Goal: Task Accomplishment & Management: Complete application form

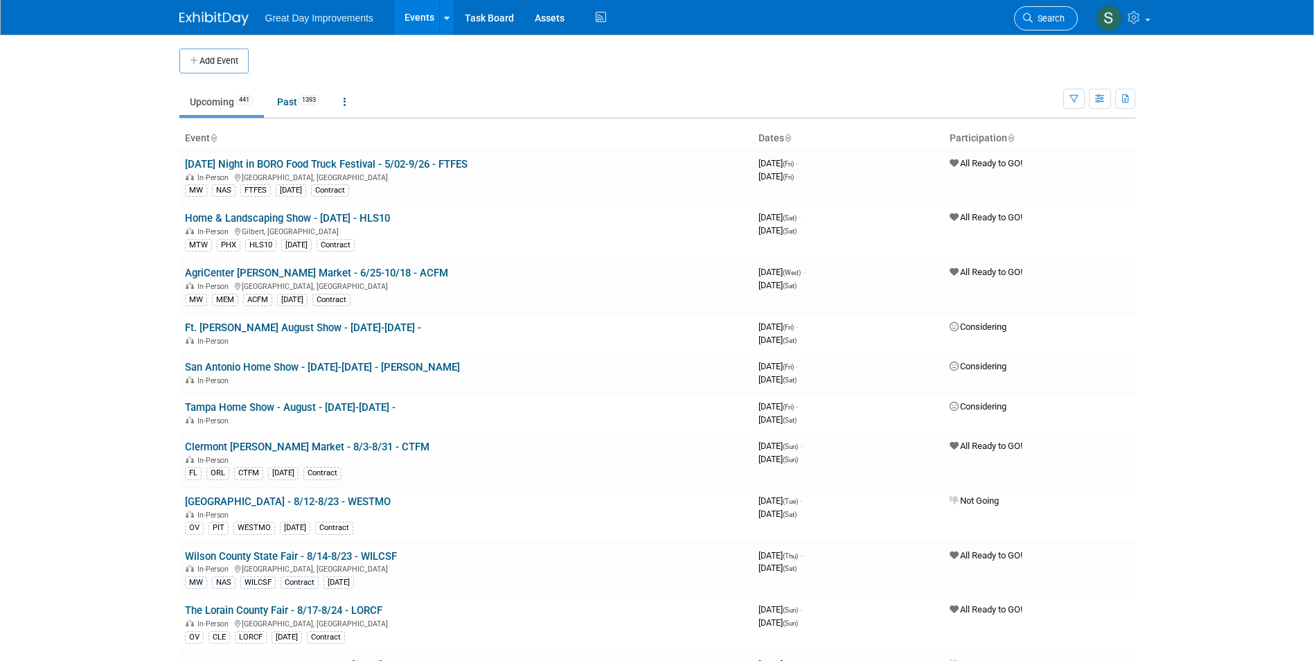
click at [1046, 12] on link "Search" at bounding box center [1046, 18] width 64 height 24
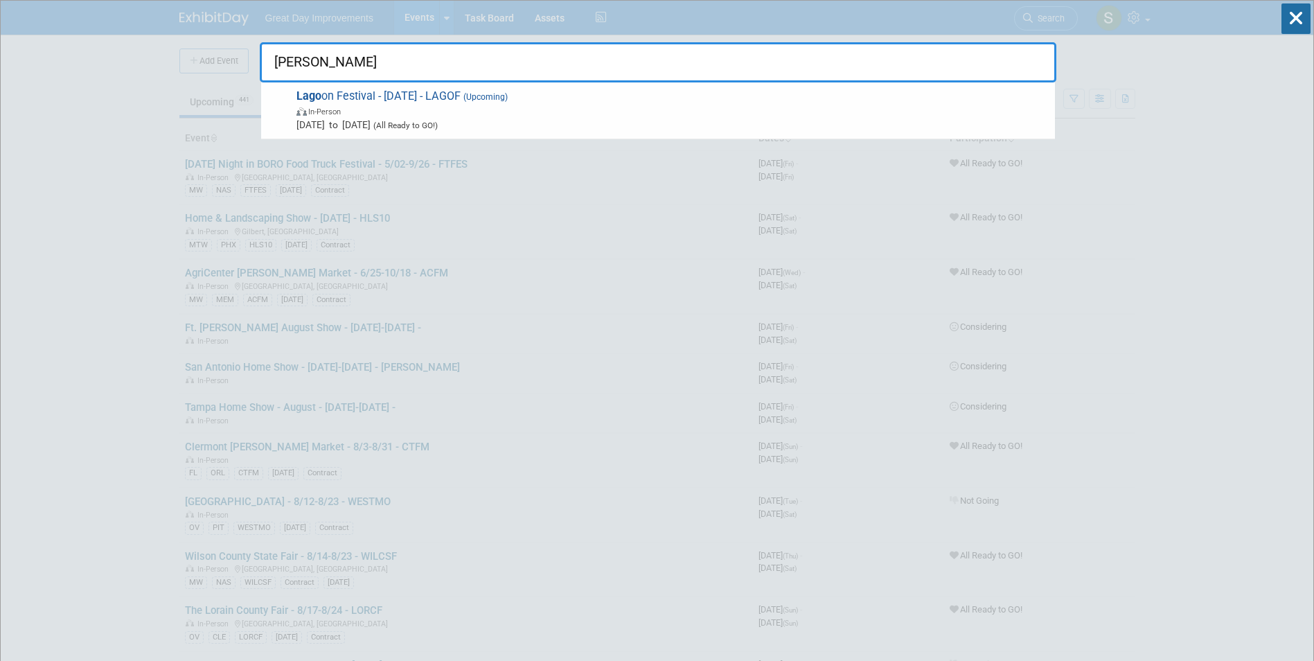
type input "lagoon"
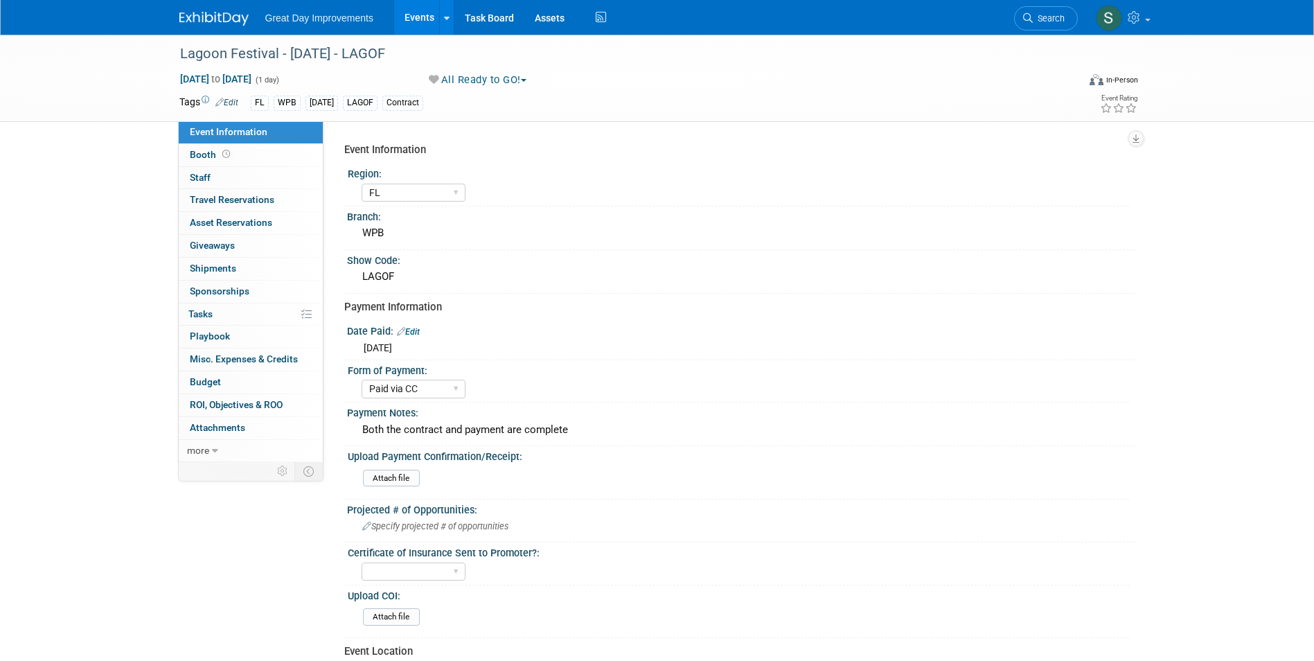
select select "FL"
select select "Paid via CC"
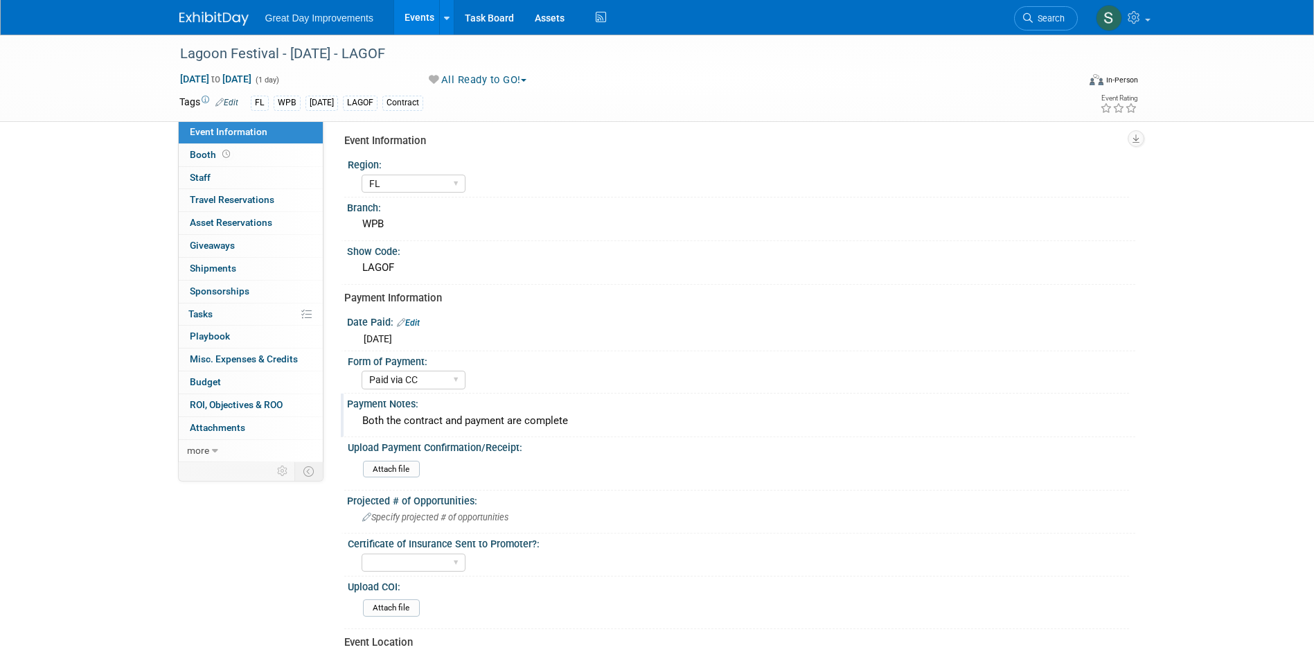
scroll to position [69, 0]
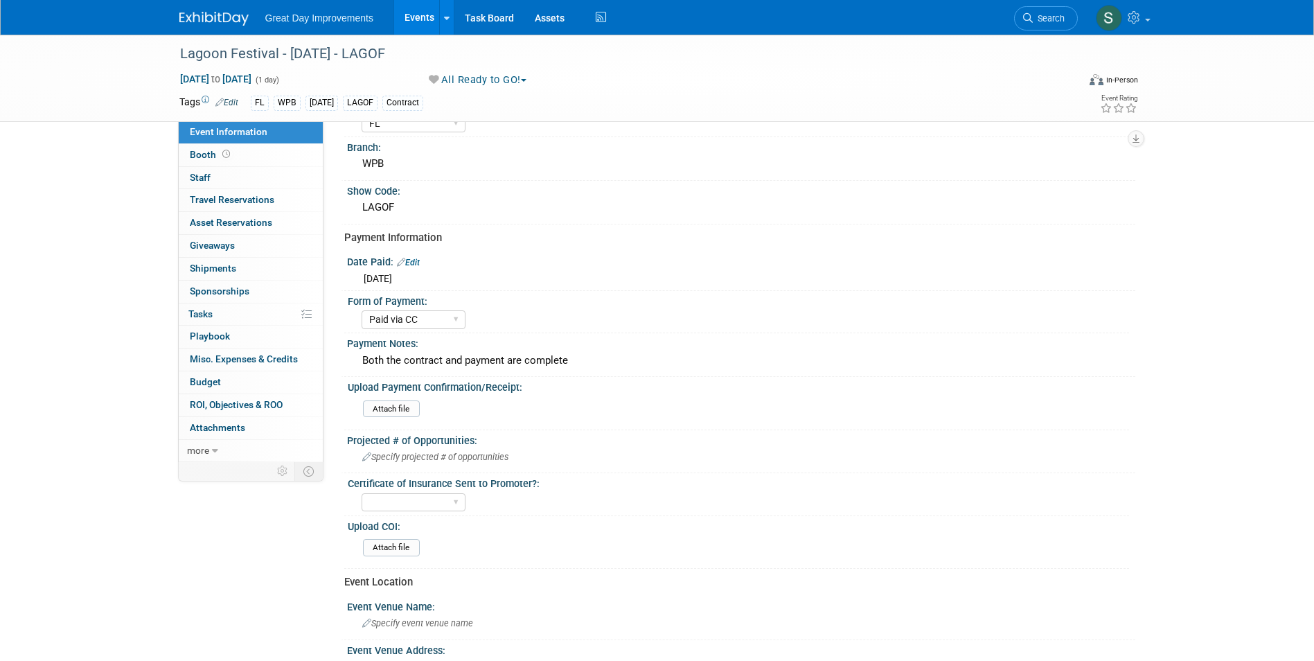
click at [421, 270] on div "Thu. Jun 19, 2025" at bounding box center [742, 276] width 768 height 17
click at [414, 261] on link "Edit" at bounding box center [408, 263] width 23 height 10
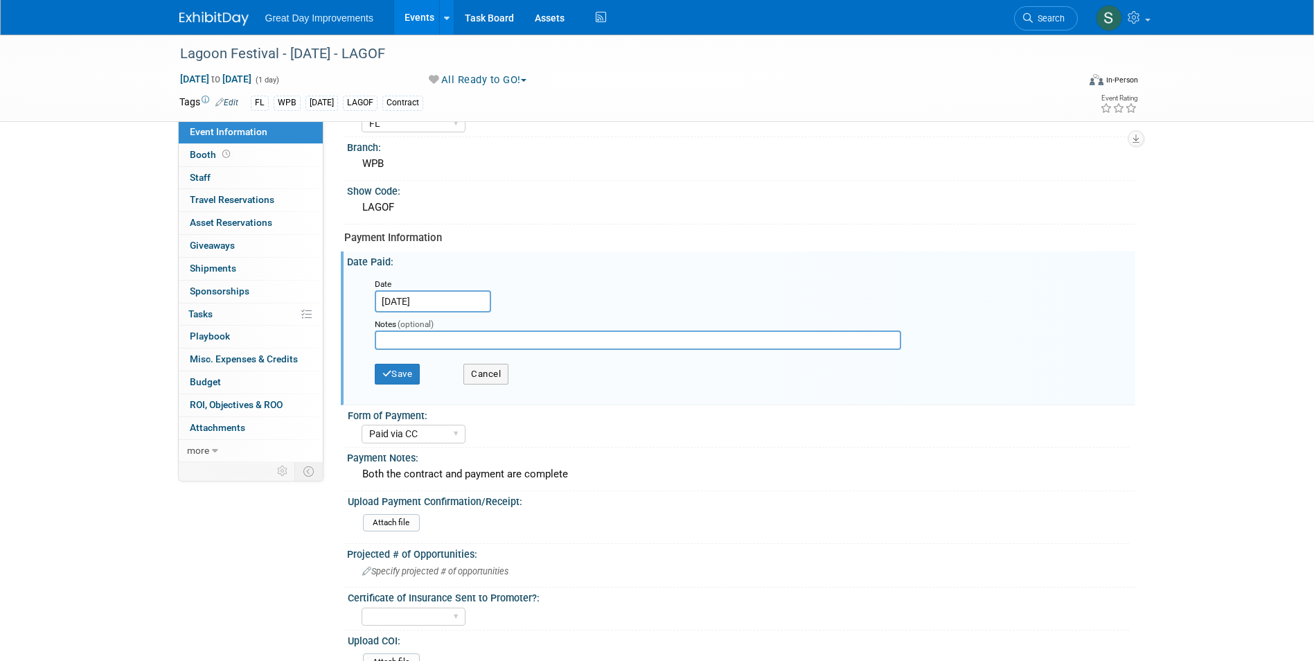
click at [431, 295] on input "Jun 19, 2025" at bounding box center [433, 301] width 116 height 22
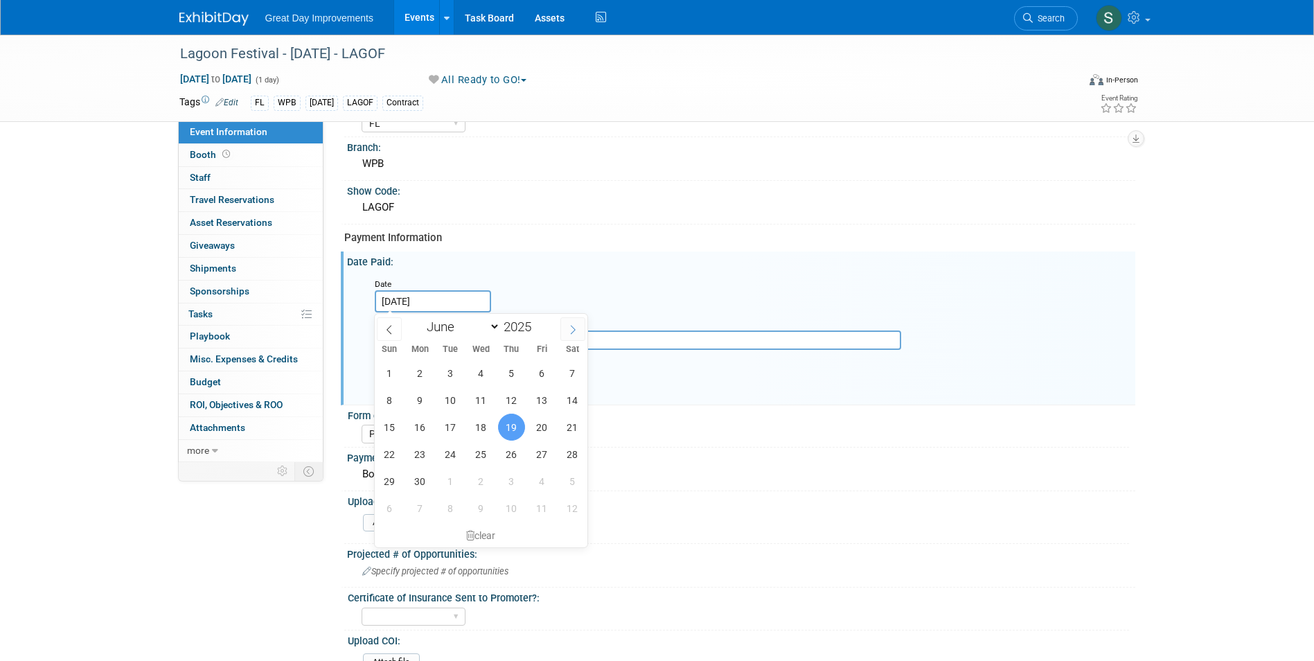
click at [573, 328] on icon at bounding box center [573, 330] width 10 height 10
select select "7"
click at [454, 449] on span "19" at bounding box center [450, 454] width 27 height 27
type input "Aug 19, 2025"
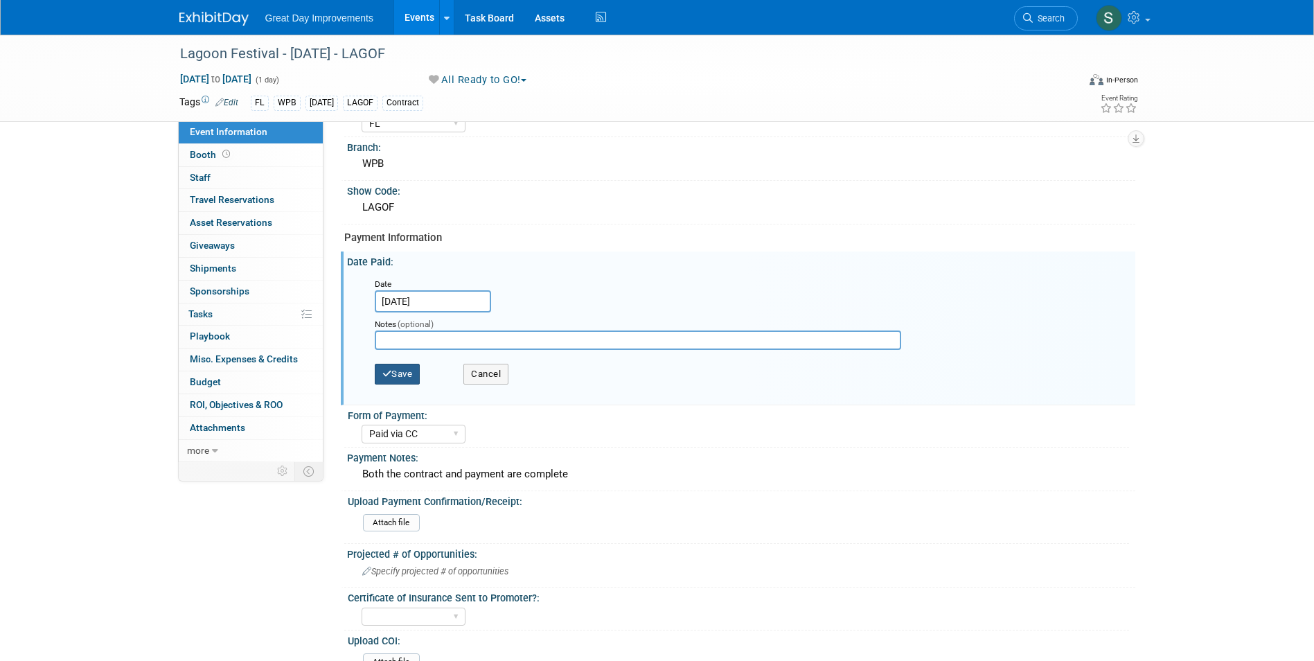
click at [393, 364] on button "Save" at bounding box center [398, 374] width 46 height 21
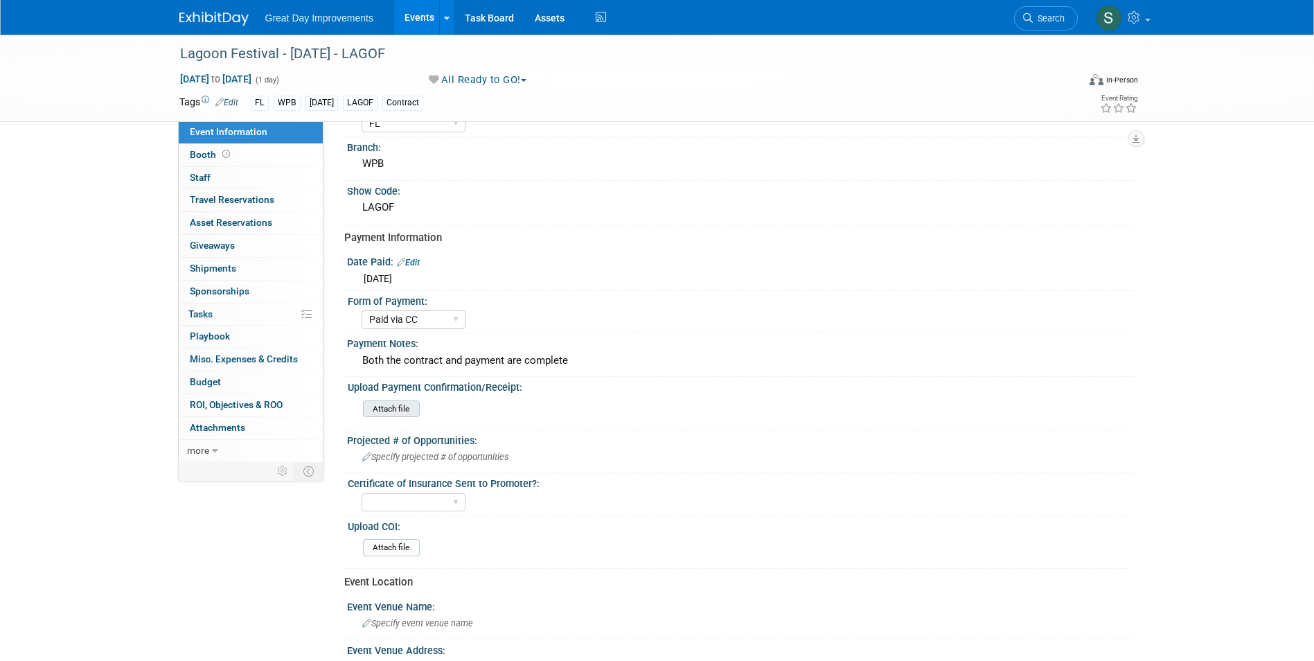
click at [405, 407] on input "file" at bounding box center [325, 409] width 188 height 16
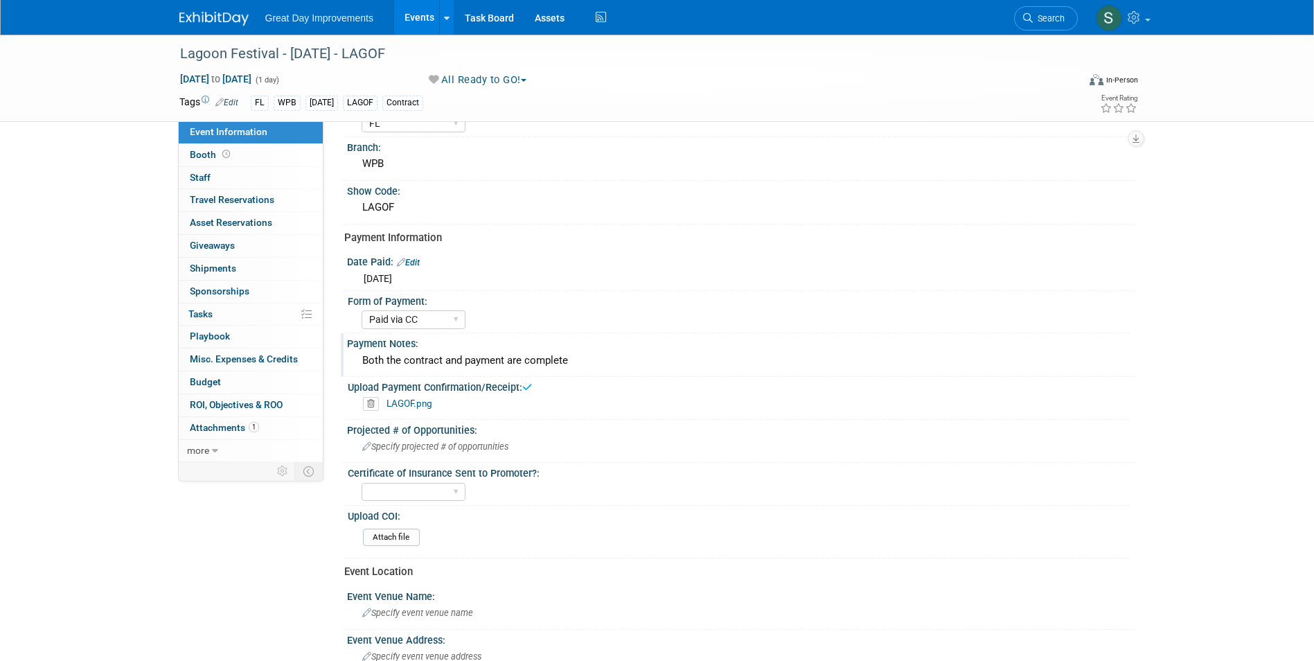
click at [485, 364] on div "Both the contract and payment are complete" at bounding box center [742, 360] width 768 height 21
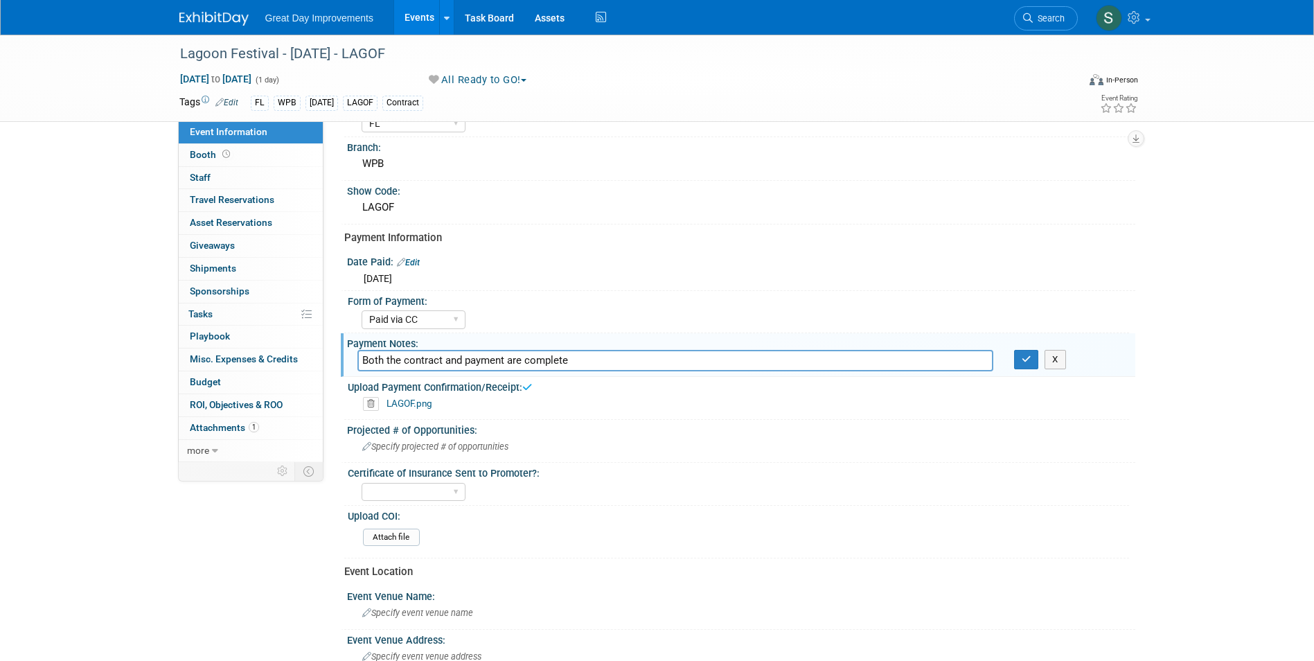
drag, startPoint x: 236, startPoint y: 368, endPoint x: 130, endPoint y: 380, distance: 107.4
click at [140, 377] on div "Lagoon Festival - 11/01/25 - LAGOF Nov 1, 2025 to Nov 1, 2025 (1 day) Nov 1, 20…" at bounding box center [657, 438] width 1314 height 947
click at [1019, 353] on button "button" at bounding box center [1026, 359] width 25 height 19
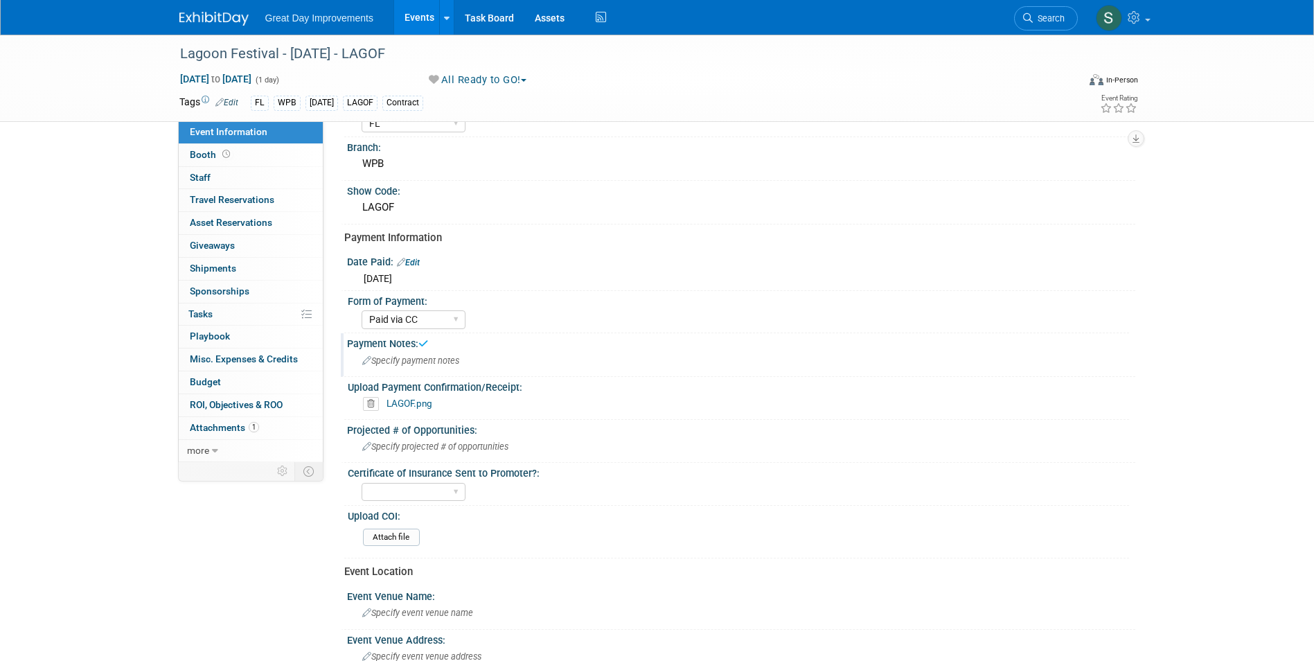
click at [211, 10] on link at bounding box center [222, 11] width 86 height 11
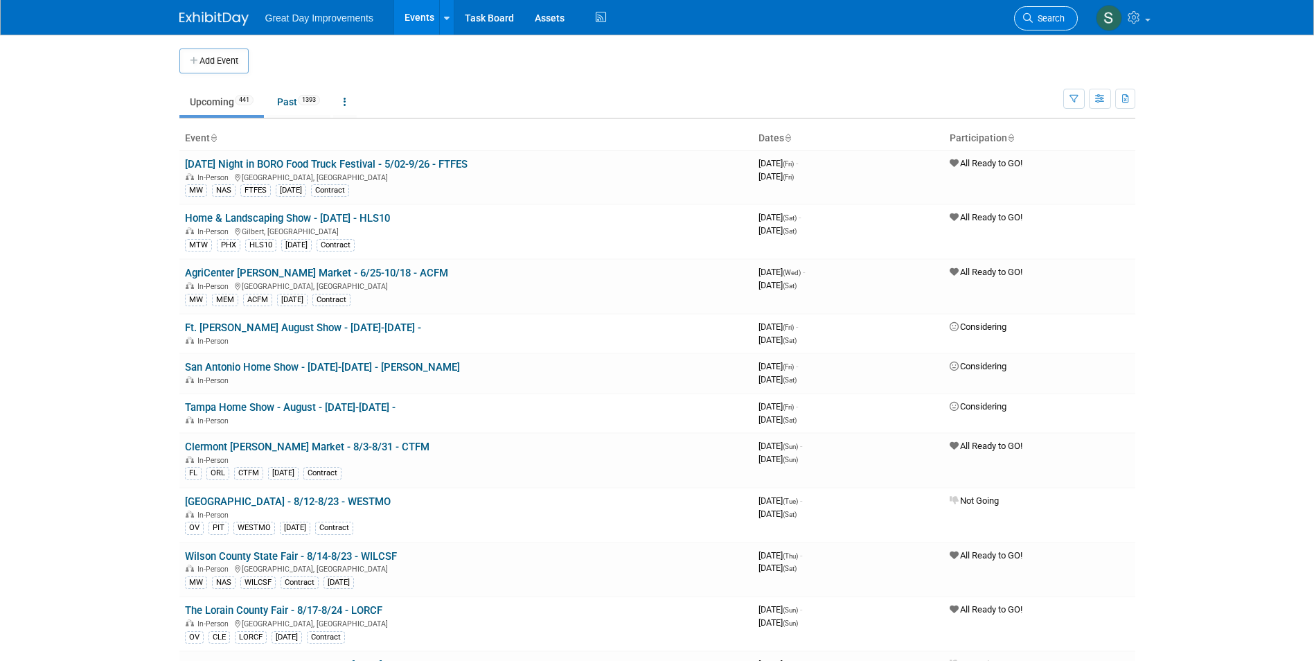
click at [1043, 12] on link "Search" at bounding box center [1046, 18] width 64 height 24
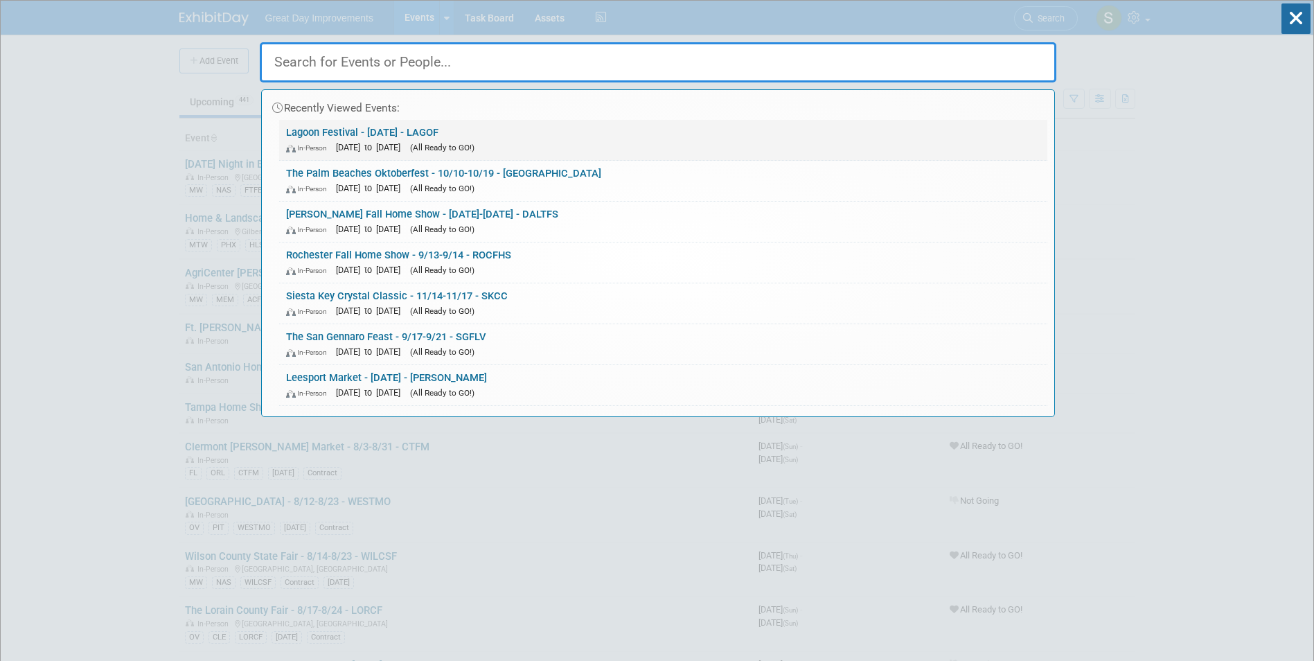
click at [403, 140] on div "In-Person Nov 1, 2025 to Nov 1, 2025 (All Ready to GO!)" at bounding box center [663, 147] width 754 height 15
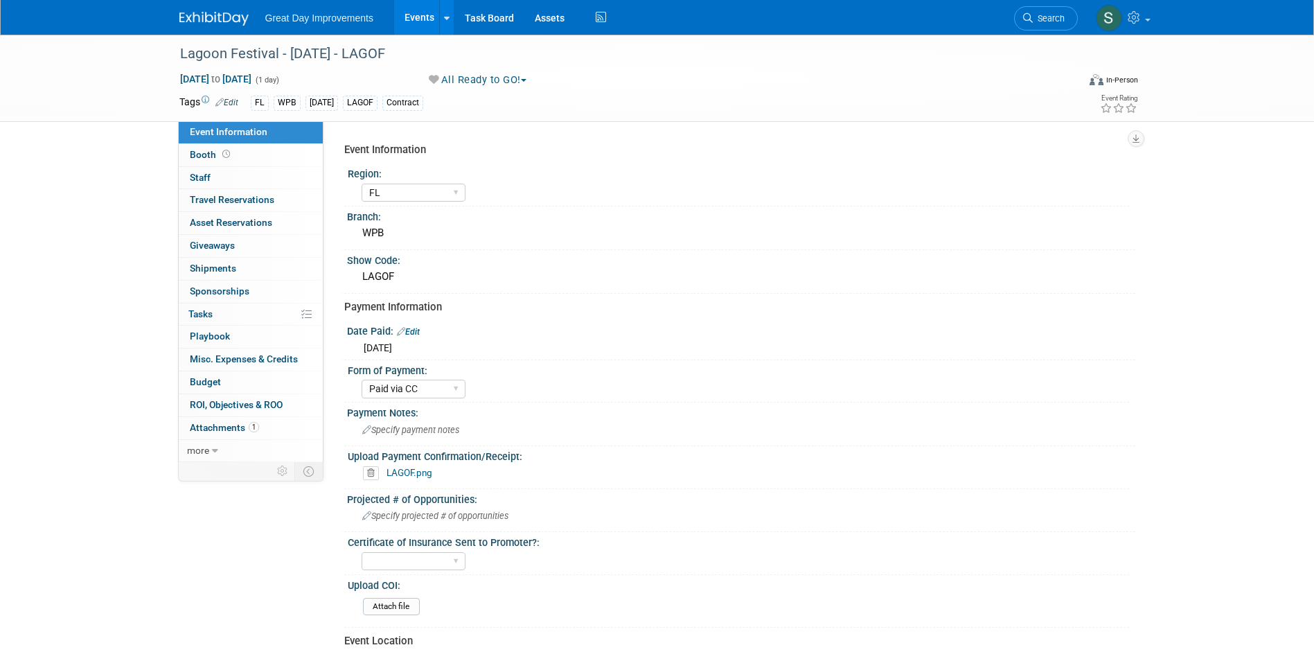
select select "FL"
select select "Paid via CC"
click at [211, 15] on img at bounding box center [213, 19] width 69 height 14
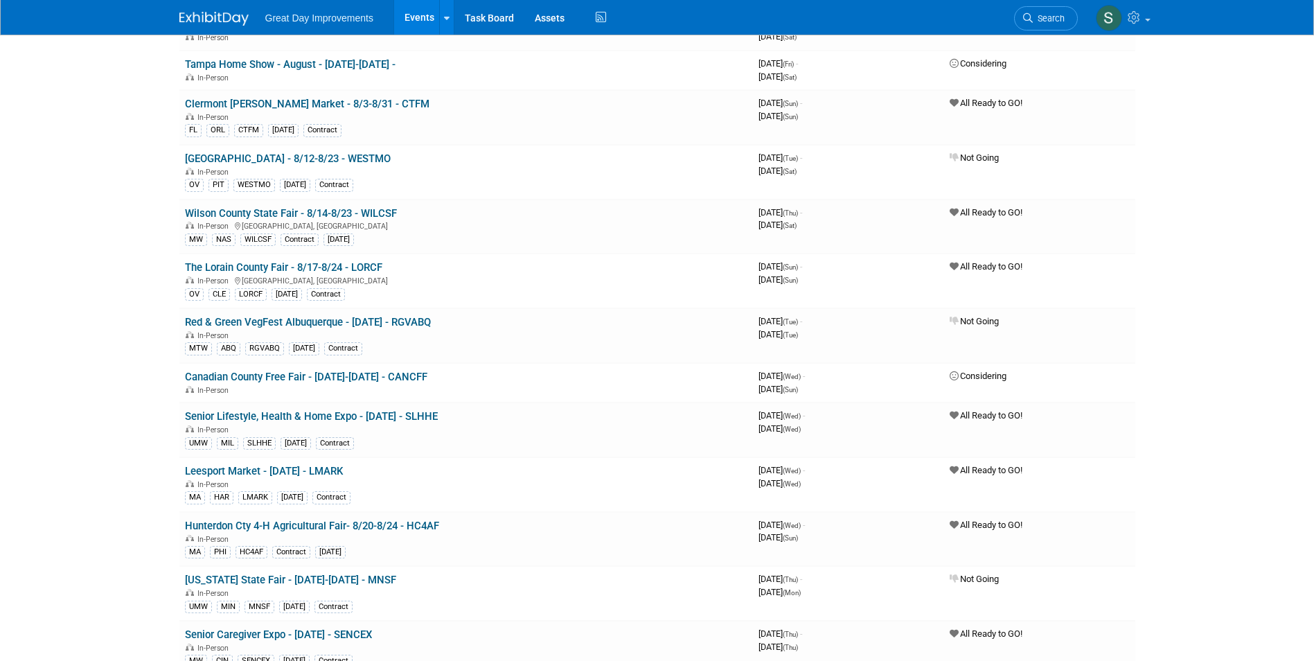
scroll to position [346, 0]
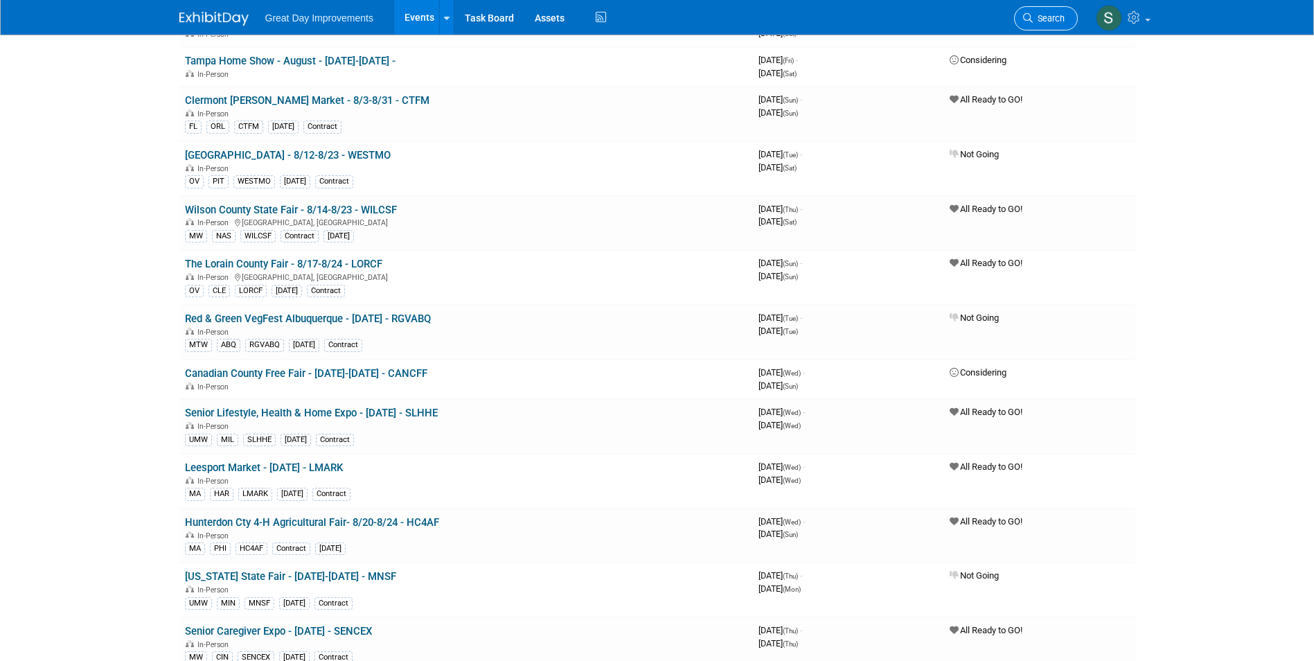
drag, startPoint x: 1074, startPoint y: 21, endPoint x: 1057, endPoint y: 21, distance: 16.6
click at [1073, 21] on link "Search" at bounding box center [1046, 18] width 64 height 24
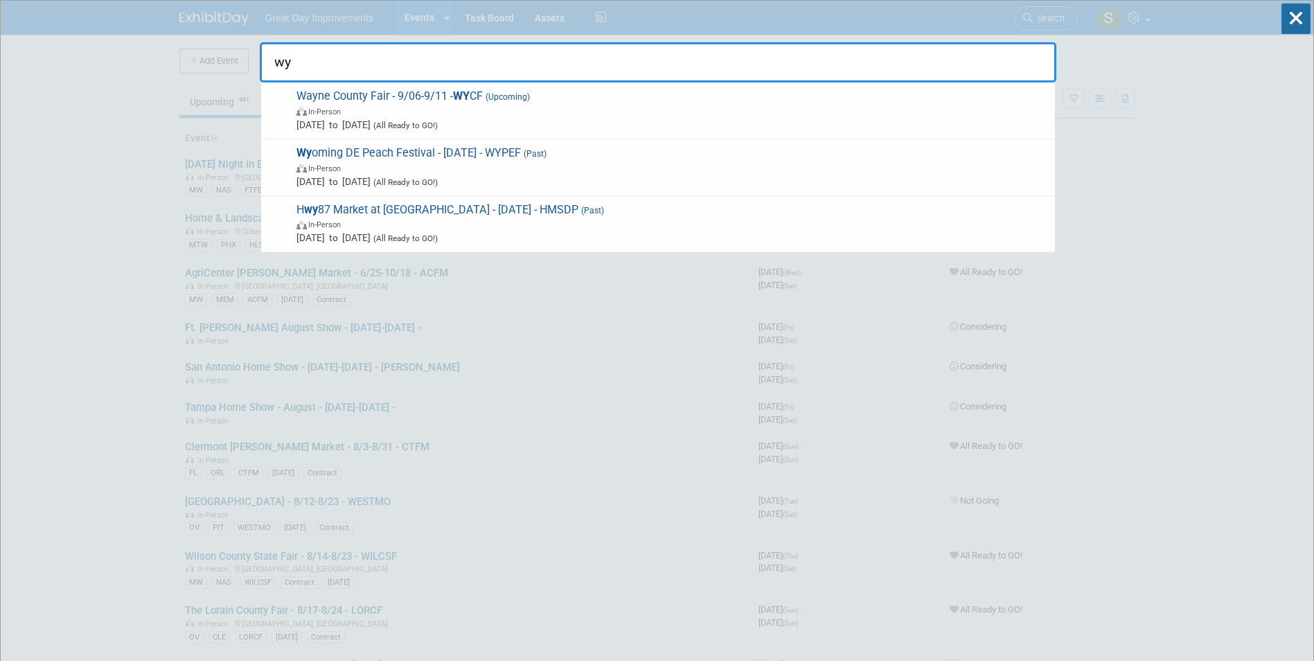
type input "w"
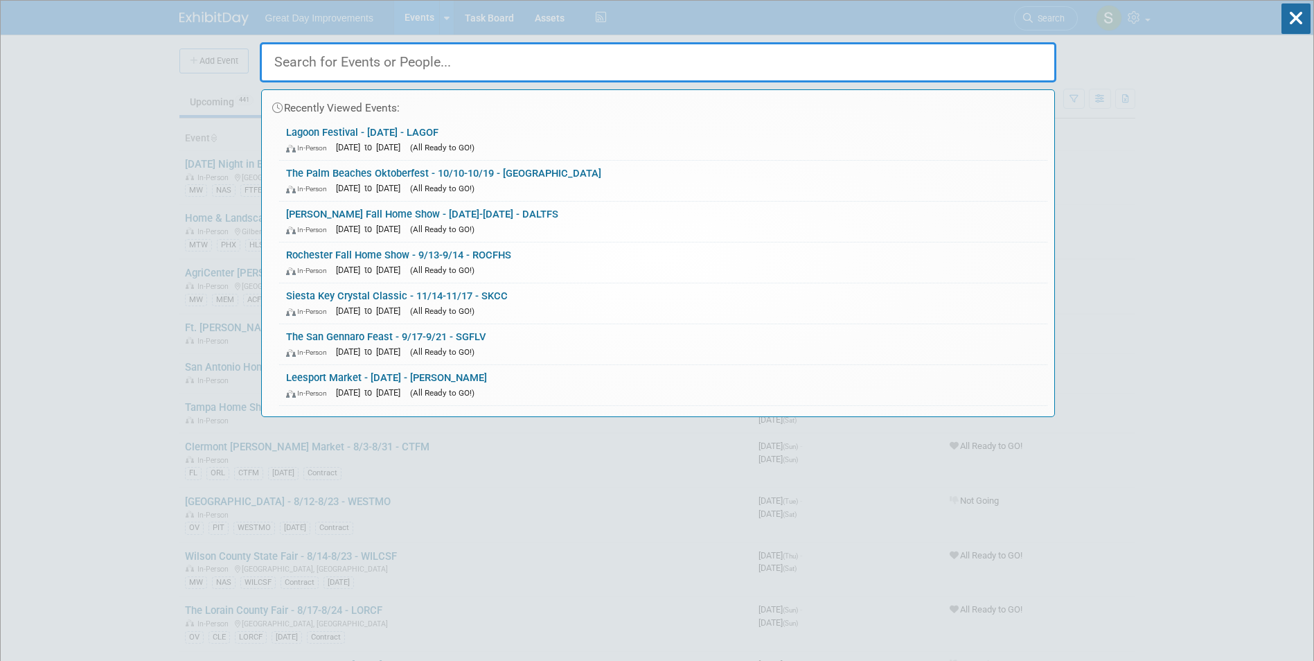
click at [389, 69] on input "text" at bounding box center [658, 62] width 797 height 40
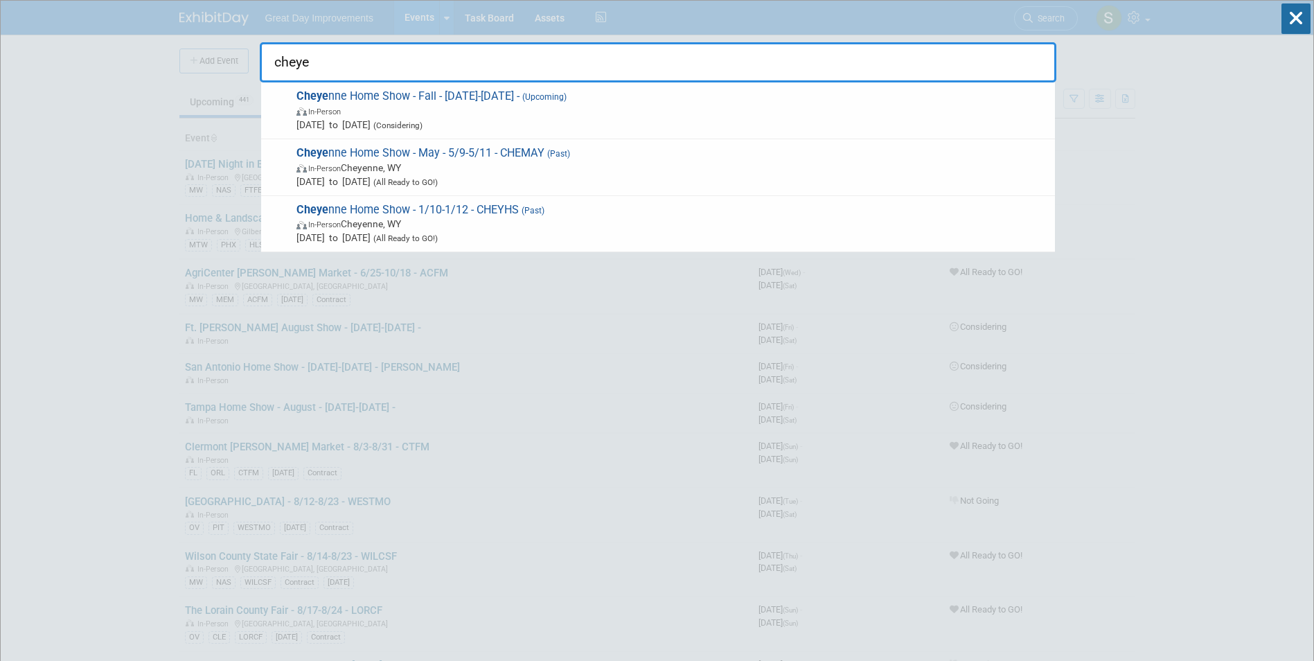
type input "cheye"
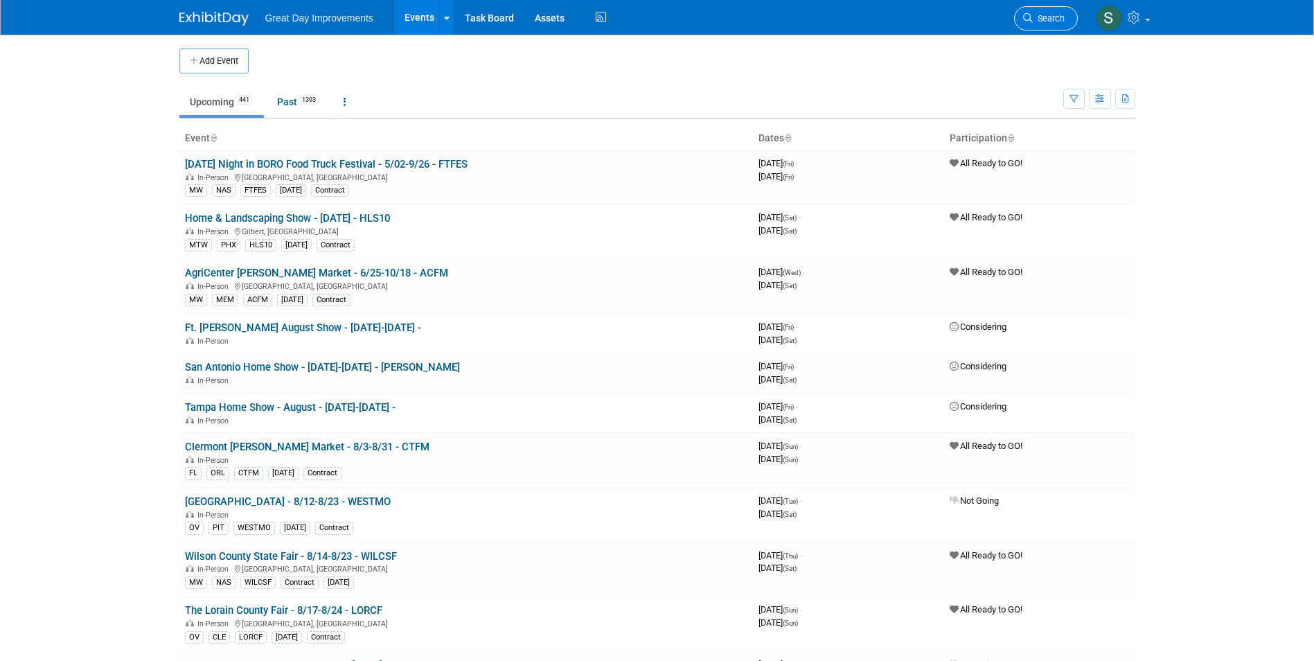
click at [1025, 8] on link "Search" at bounding box center [1046, 18] width 64 height 24
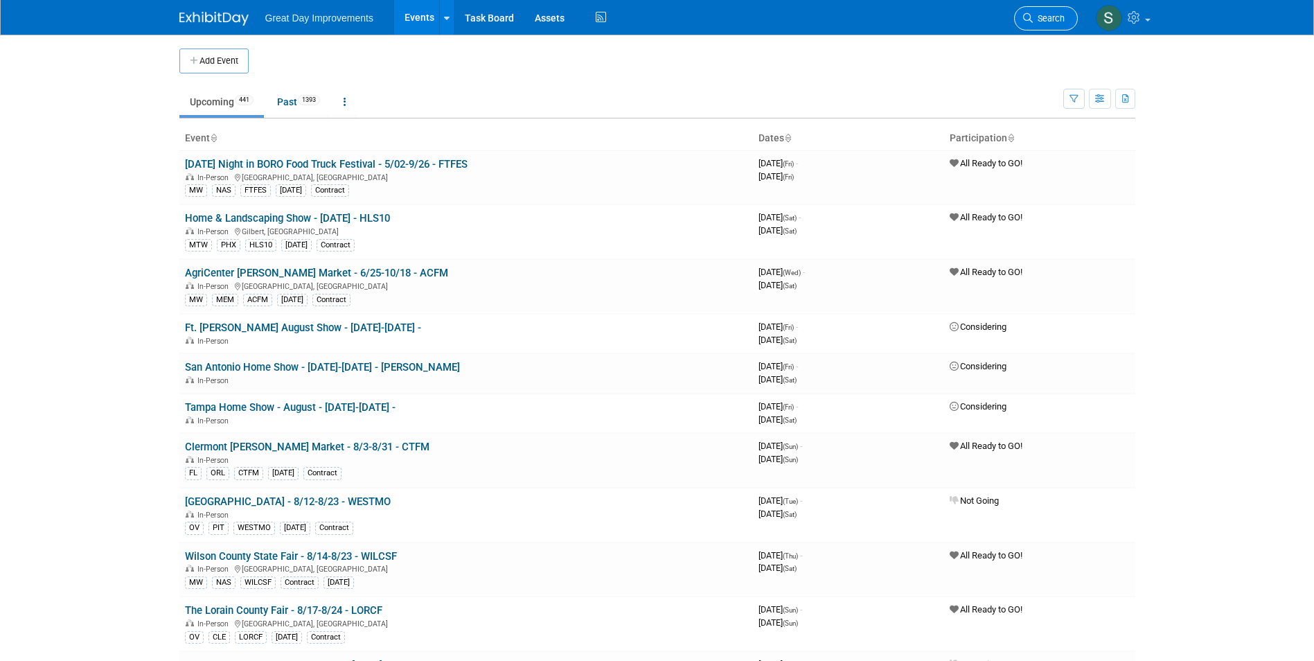
click at [1054, 18] on span "Search" at bounding box center [1049, 18] width 32 height 10
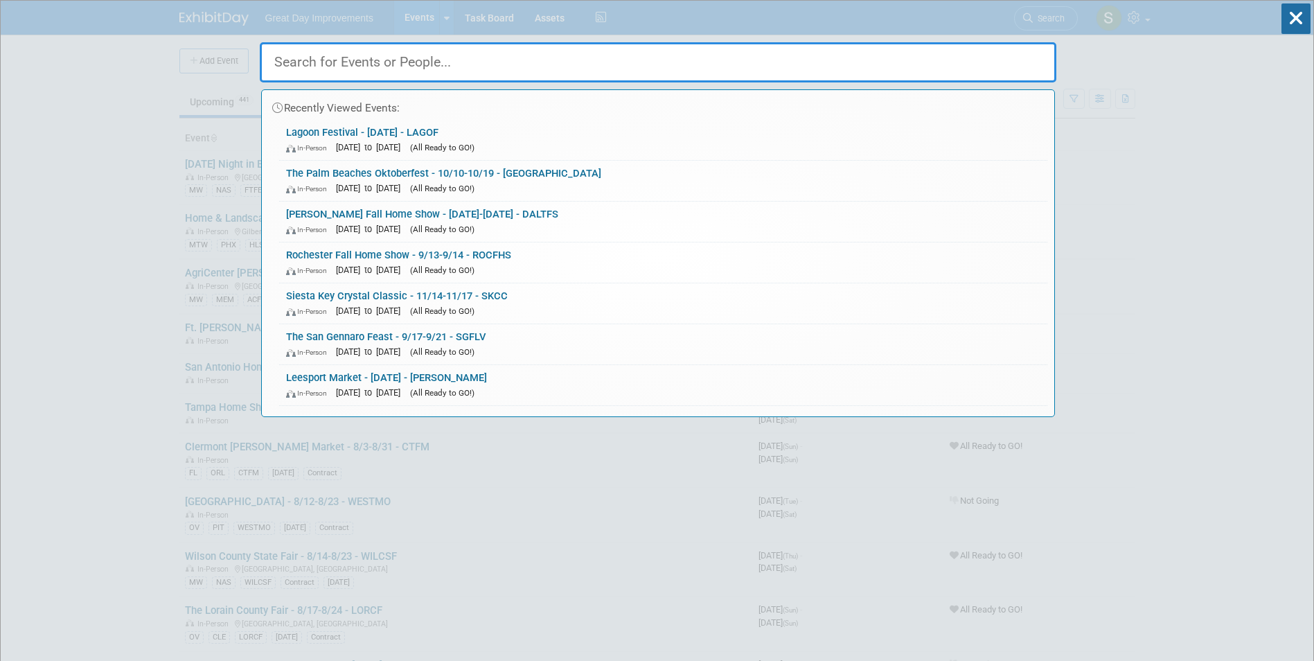
paste input "Colorado State Fair"
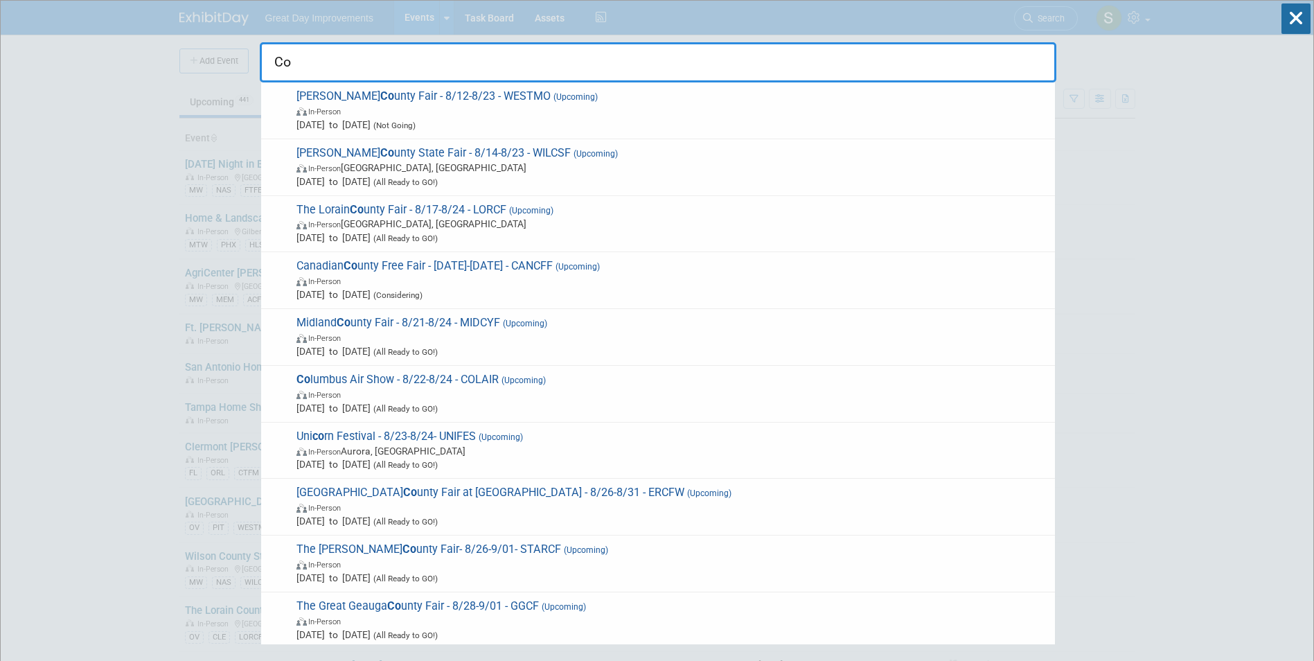
type input "C"
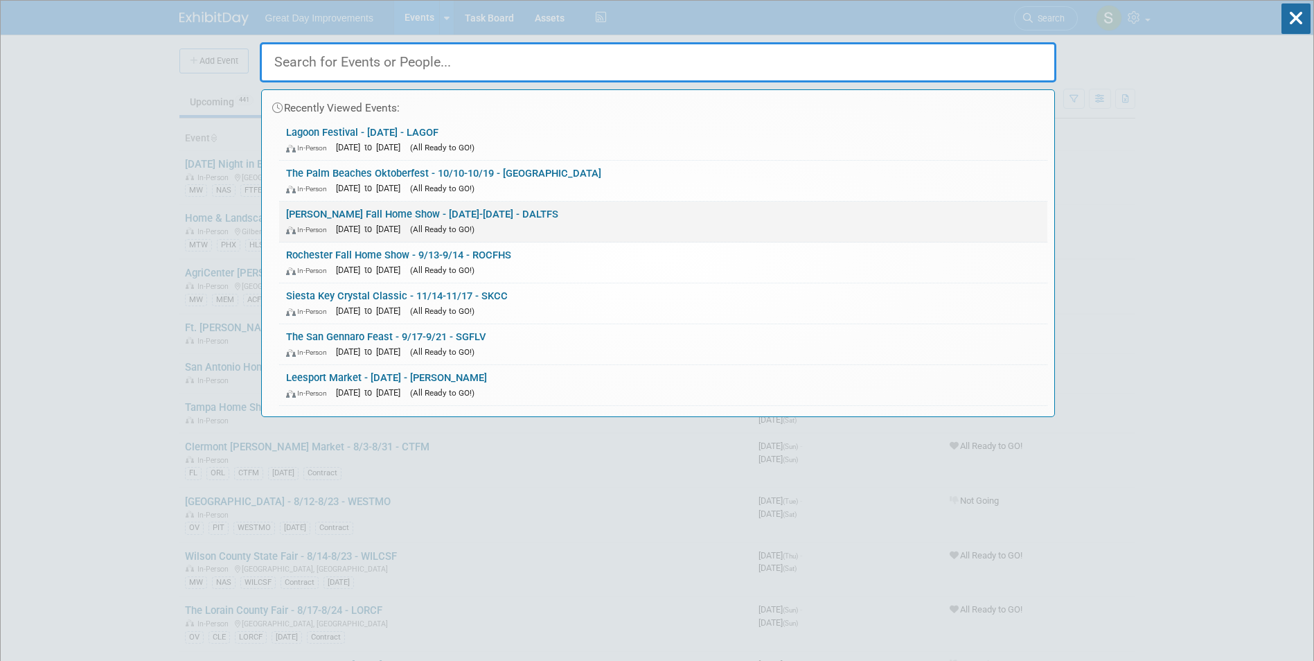
click at [1016, 202] on link "Dalton Fall Home Show - 9/19/25-9/21/25 - DALTFS In-Person Sep 19, 2025 to Sep …" at bounding box center [663, 222] width 768 height 40
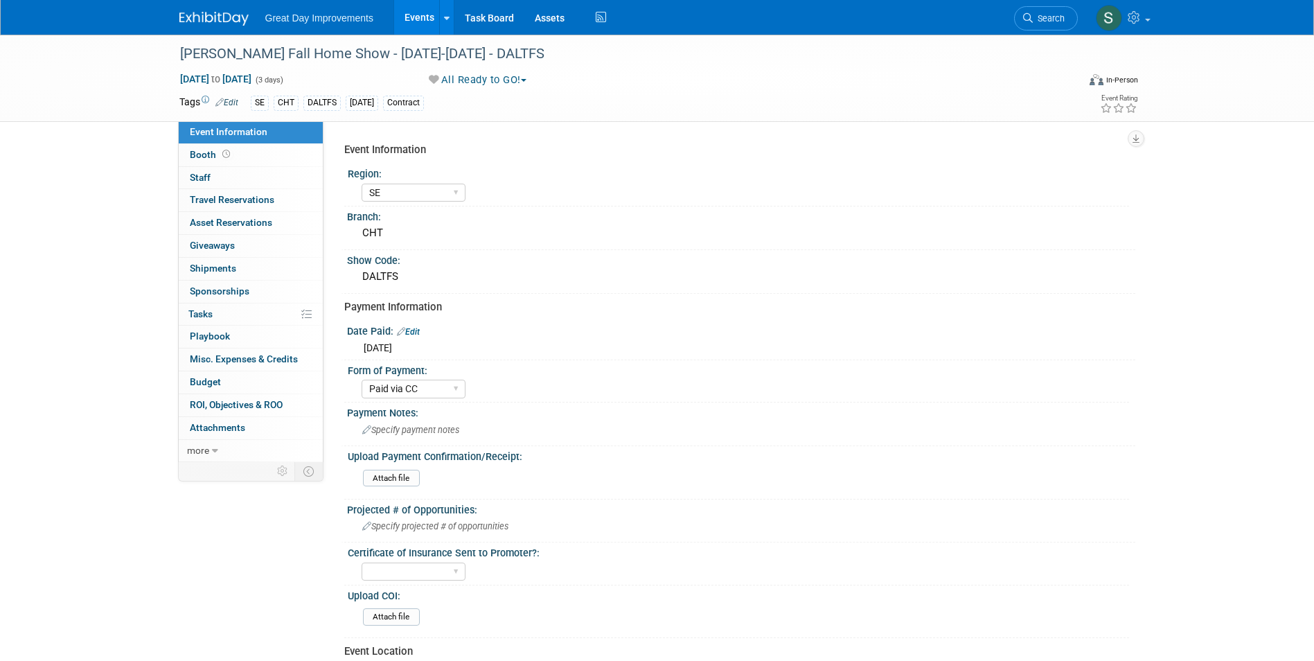
select select "SE"
select select "Paid via CC"
click at [208, 8] on link at bounding box center [222, 11] width 86 height 11
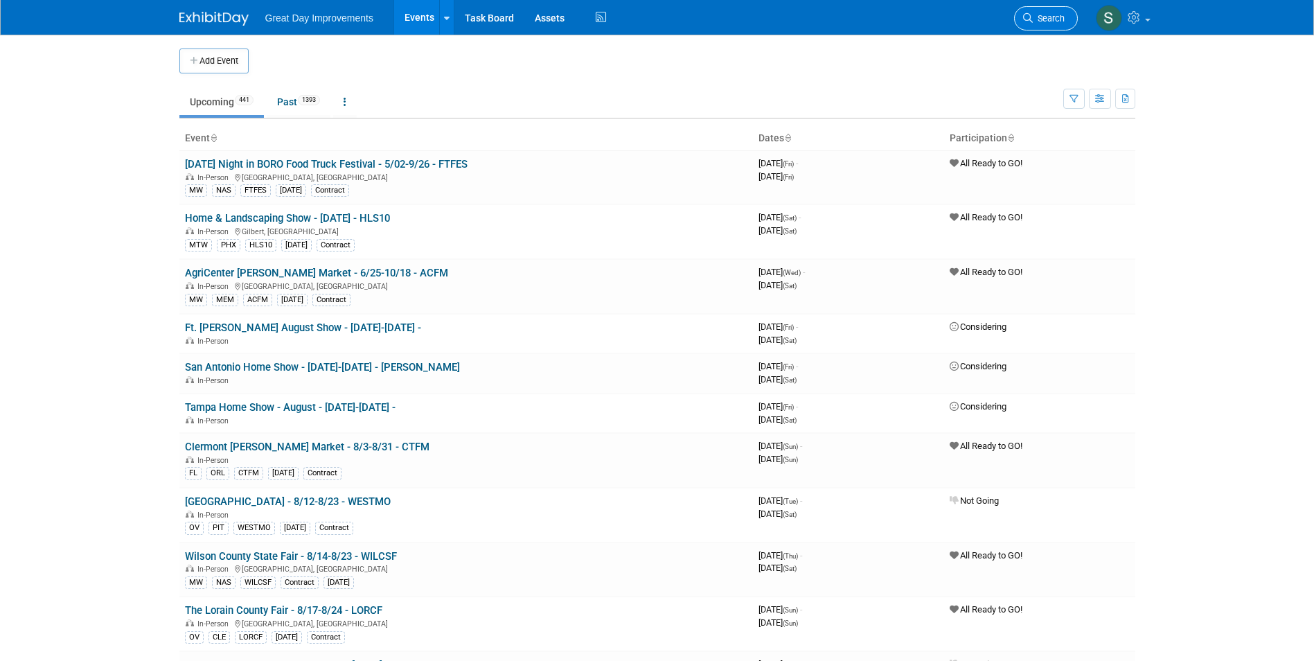
click at [1040, 29] on link "Search" at bounding box center [1046, 18] width 64 height 24
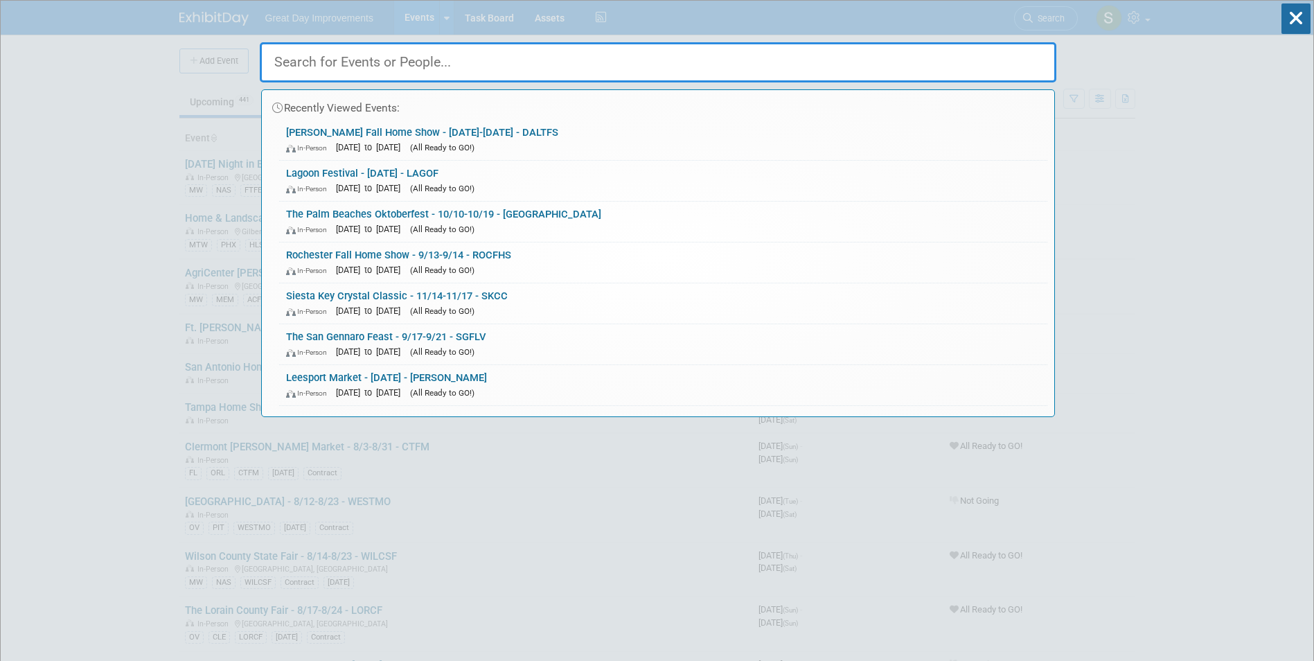
paste input "COSF"
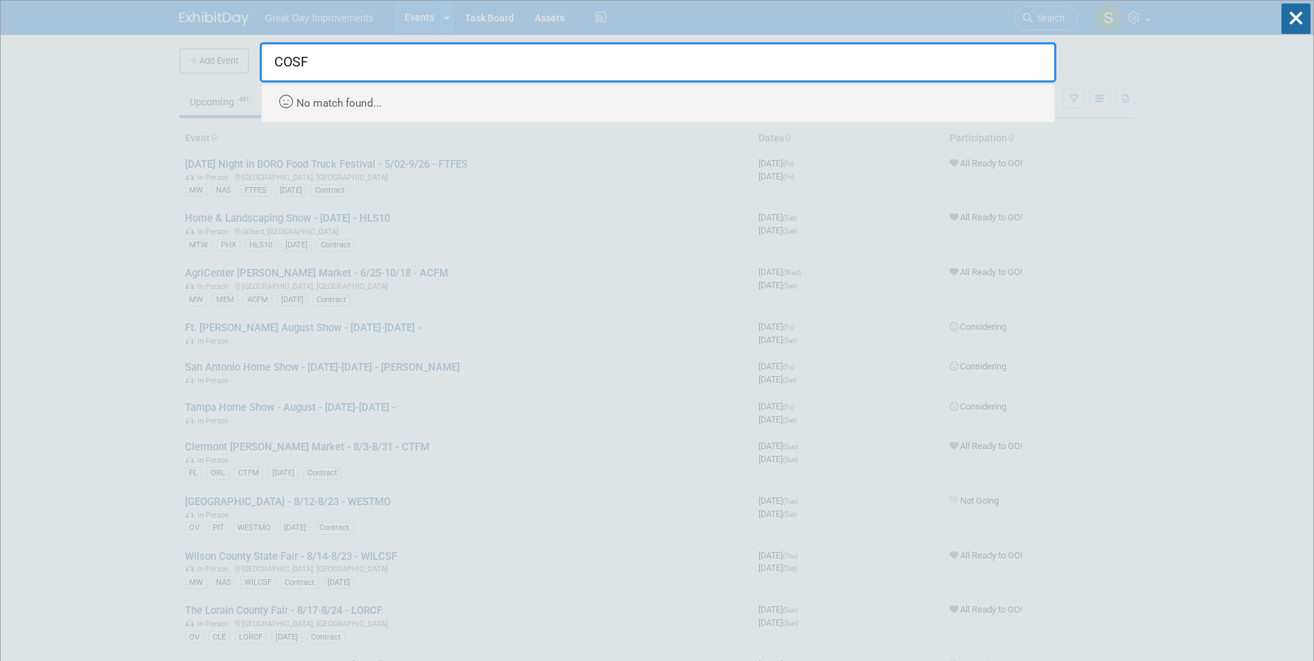
type input "COSF"
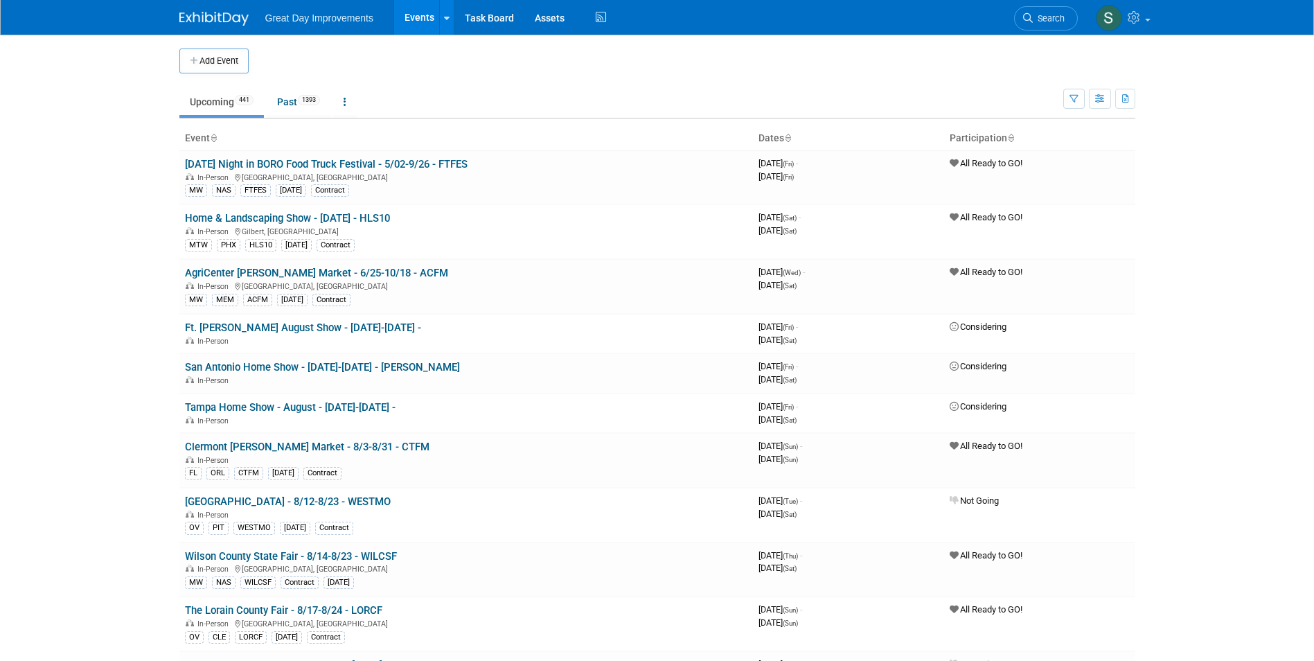
click at [187, 58] on button "Add Event" at bounding box center [213, 60] width 69 height 25
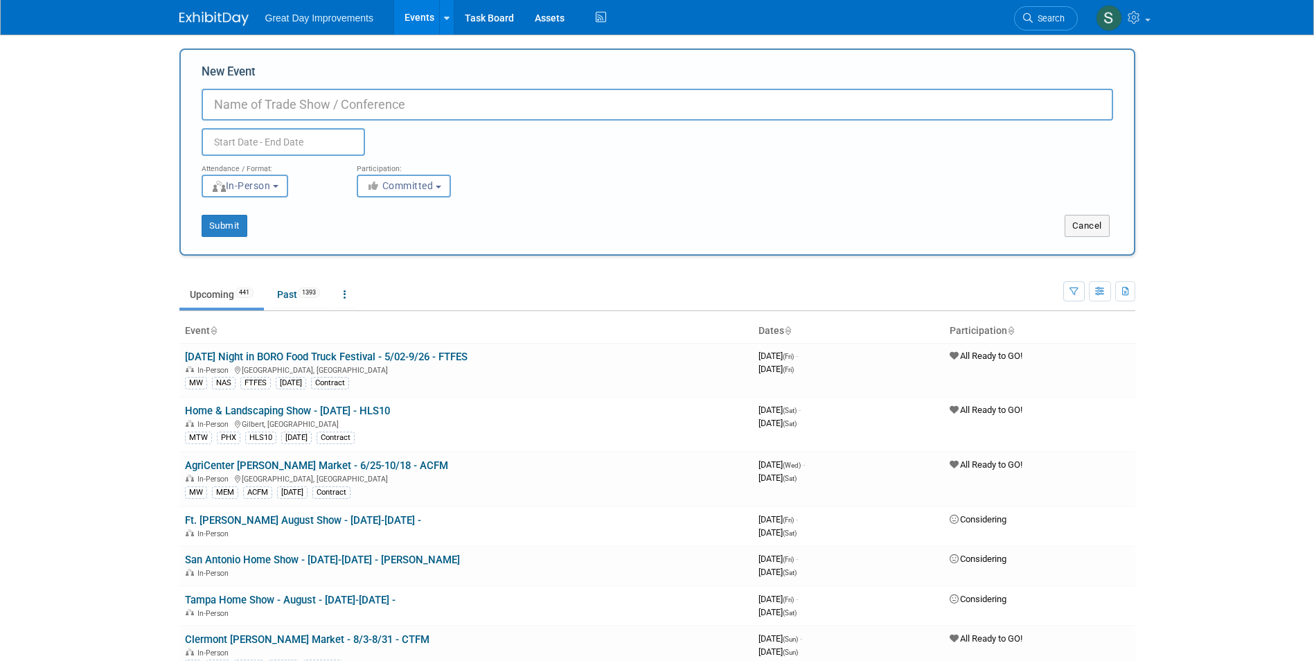
click at [287, 107] on input "New Event" at bounding box center [658, 105] width 912 height 32
drag, startPoint x: 495, startPoint y: 123, endPoint x: 479, endPoint y: 103, distance: 25.6
paste input "Colorado Sate Fair Foundation"
drag, startPoint x: 330, startPoint y: 107, endPoint x: 634, endPoint y: 99, distance: 304.3
click at [623, 103] on input "Colorado Sate Fair Foundation" at bounding box center [658, 105] width 912 height 32
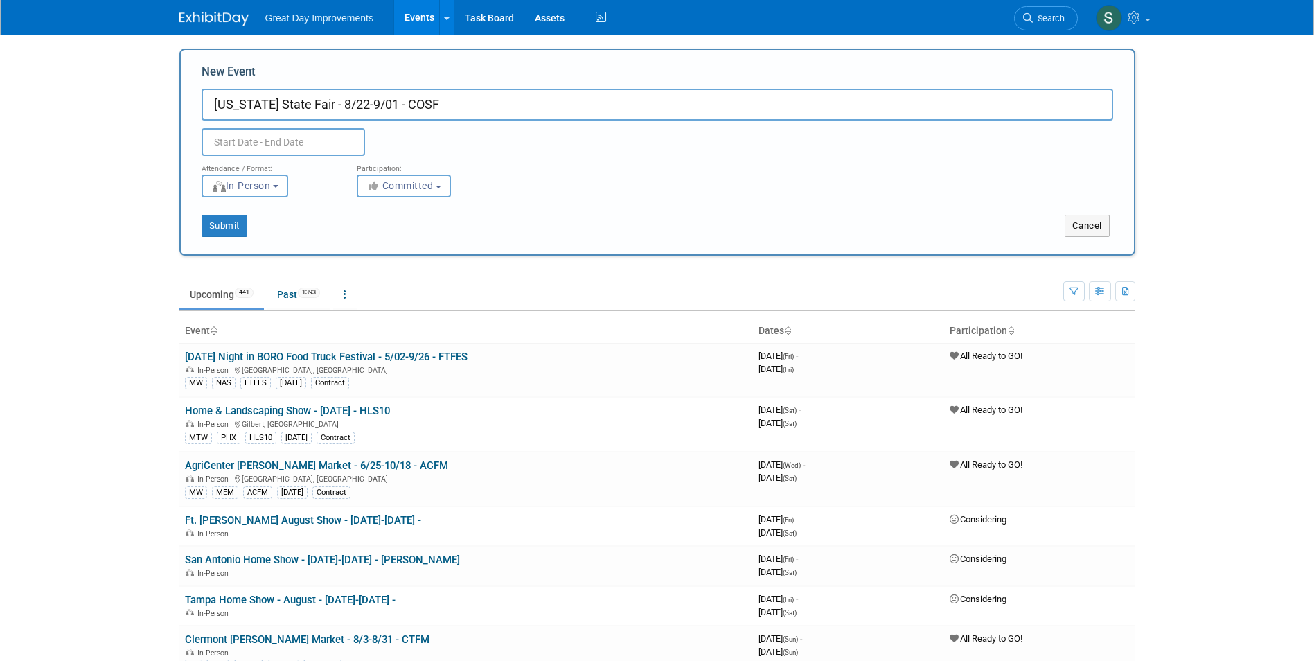
type input "[US_STATE] State Fair - 8/22-9/01 - COSF"
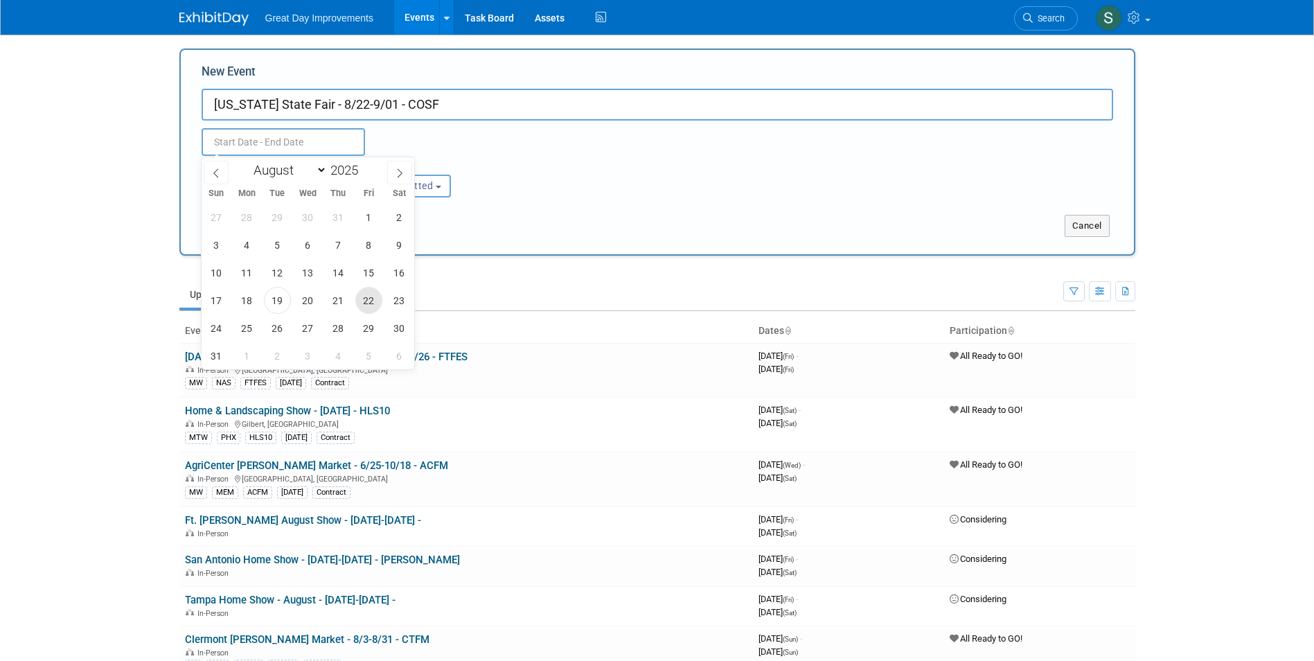
click at [370, 294] on span "22" at bounding box center [368, 300] width 27 height 27
type input "Aug 22, 2025 to Aug 22, 2025"
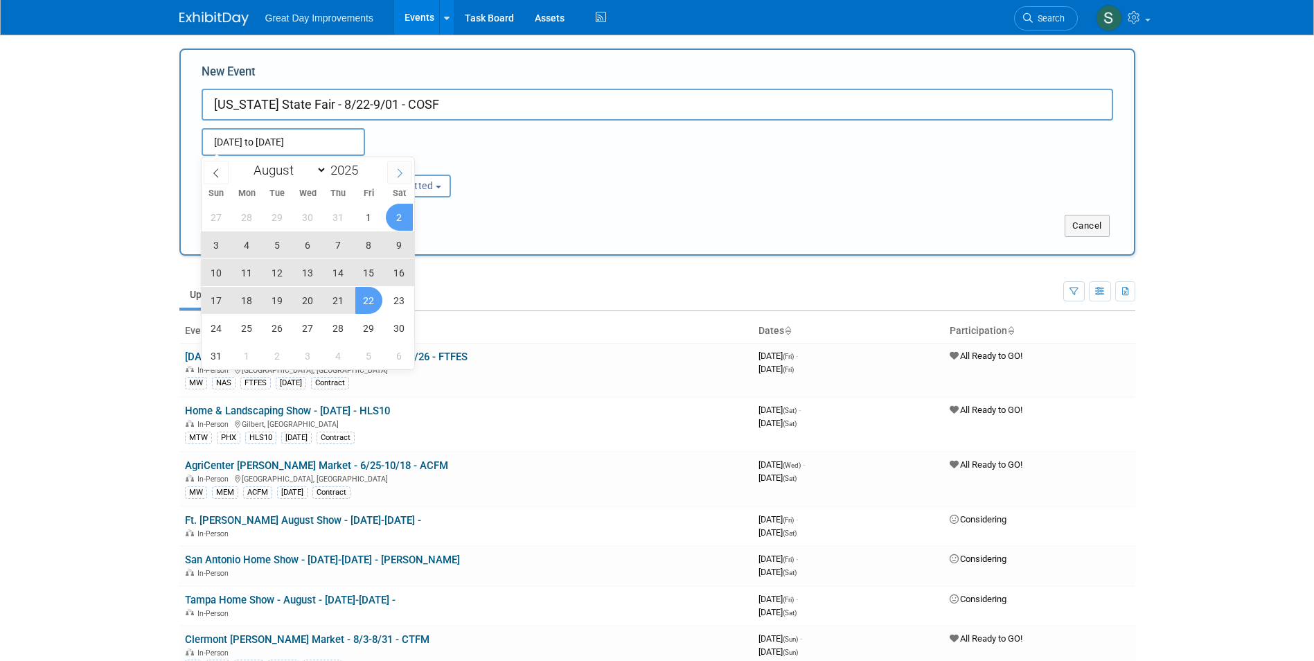
click at [404, 179] on span at bounding box center [399, 173] width 25 height 24
select select "8"
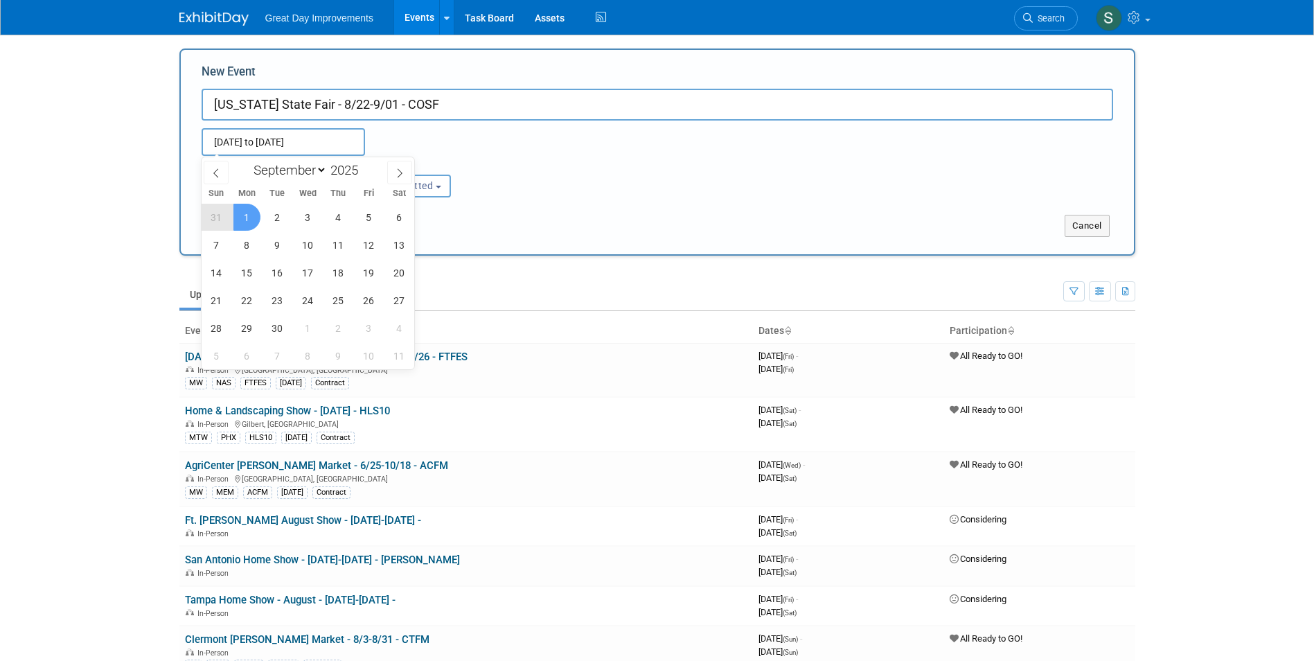
click at [254, 215] on span "1" at bounding box center [246, 217] width 27 height 27
type input "Aug 22, 2025 to Sep 1, 2025"
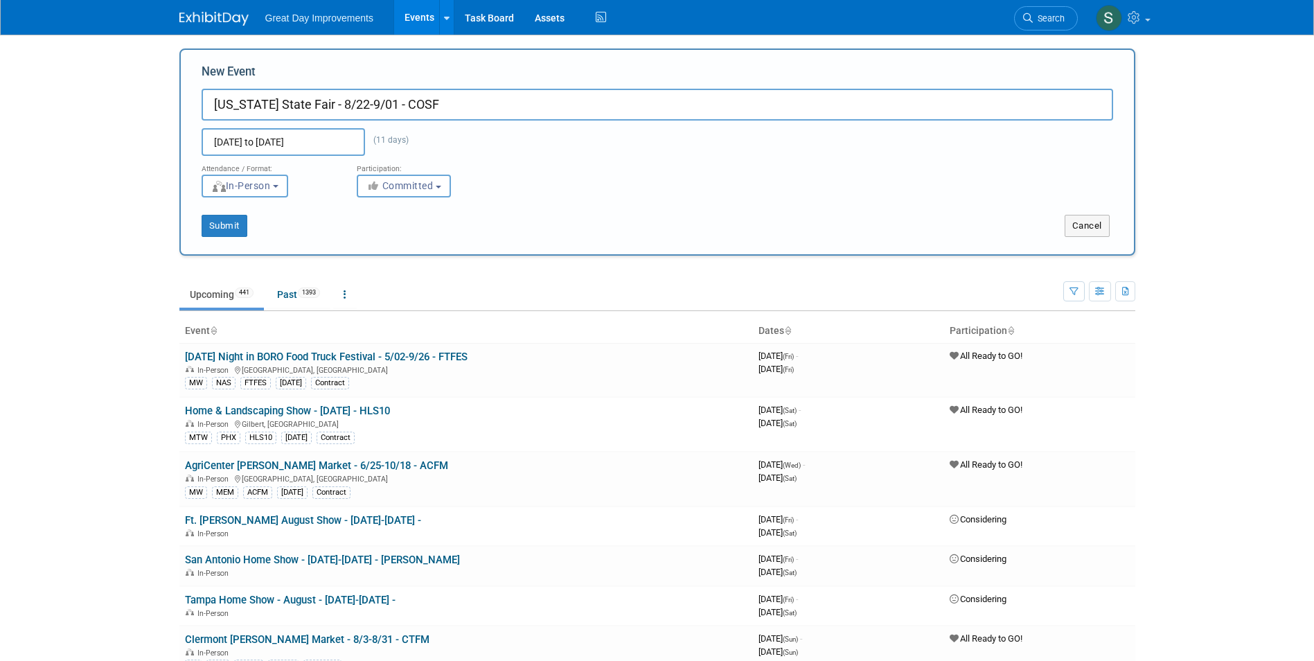
click at [490, 207] on div "Submit Cancel" at bounding box center [657, 216] width 933 height 39
click at [445, 180] on button "Committed" at bounding box center [404, 186] width 94 height 23
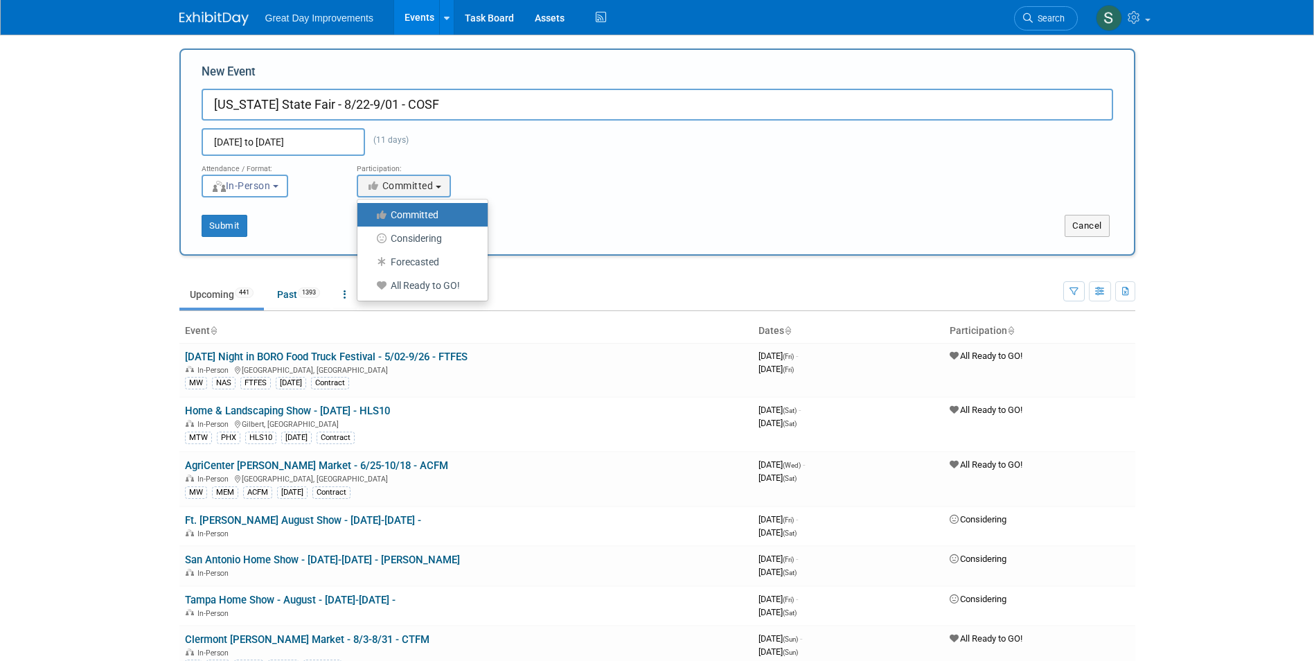
drag, startPoint x: 418, startPoint y: 298, endPoint x: 413, endPoint y: 292, distance: 8.3
click at [416, 297] on ul "Committed Considering Forecasted All Ready to GO!" at bounding box center [423, 250] width 132 height 103
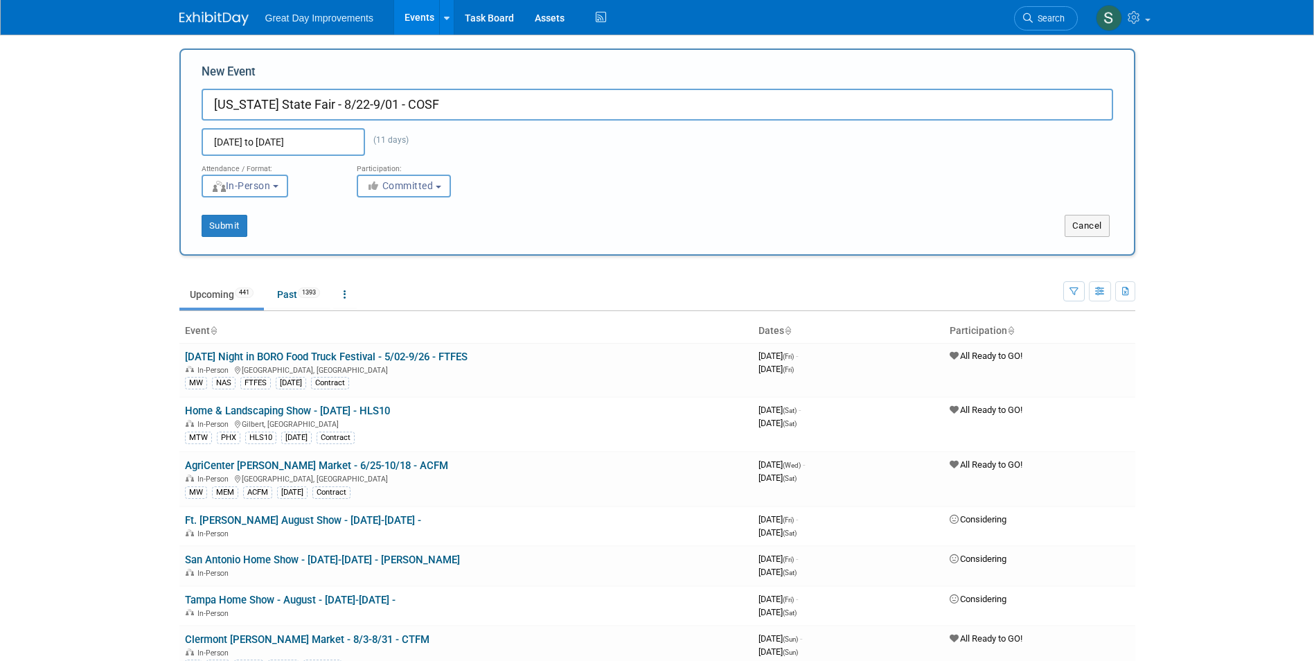
click at [408, 173] on div "Participation:" at bounding box center [424, 165] width 134 height 18
click at [407, 183] on span "Committed" at bounding box center [400, 185] width 67 height 11
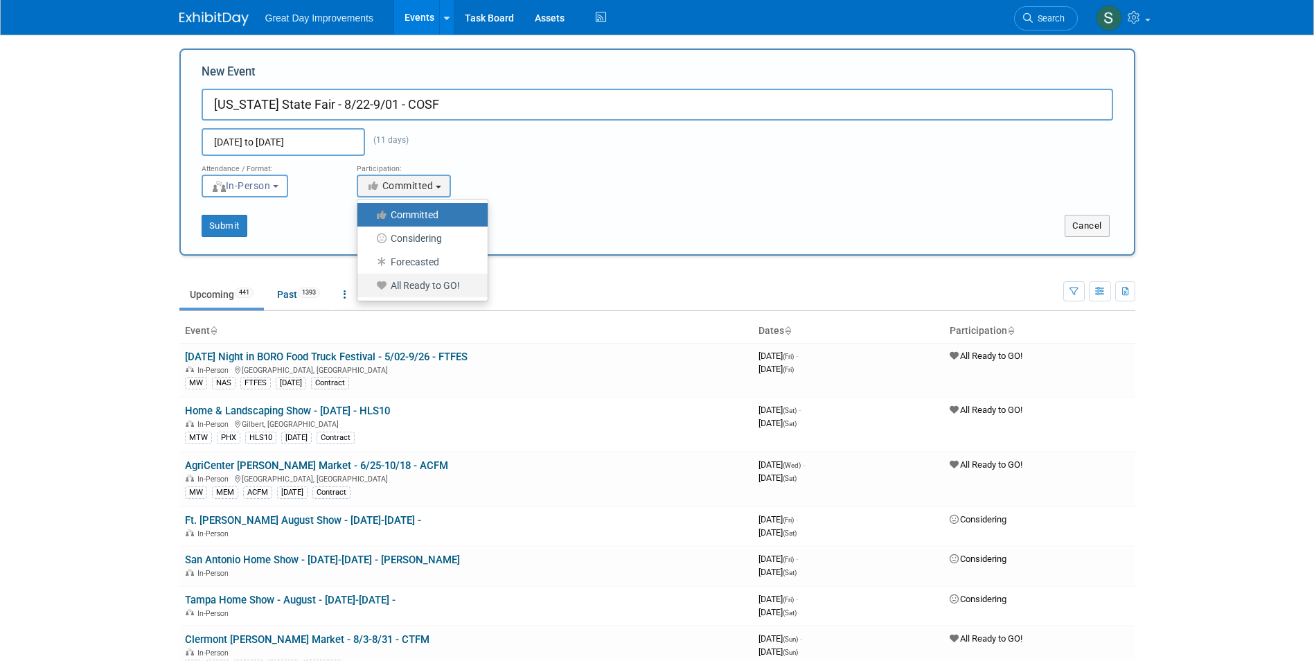
click at [417, 284] on label "All Ready to GO!" at bounding box center [418, 285] width 109 height 18
click at [370, 284] on input "All Ready to GO!" at bounding box center [365, 285] width 9 height 9
select select "102"
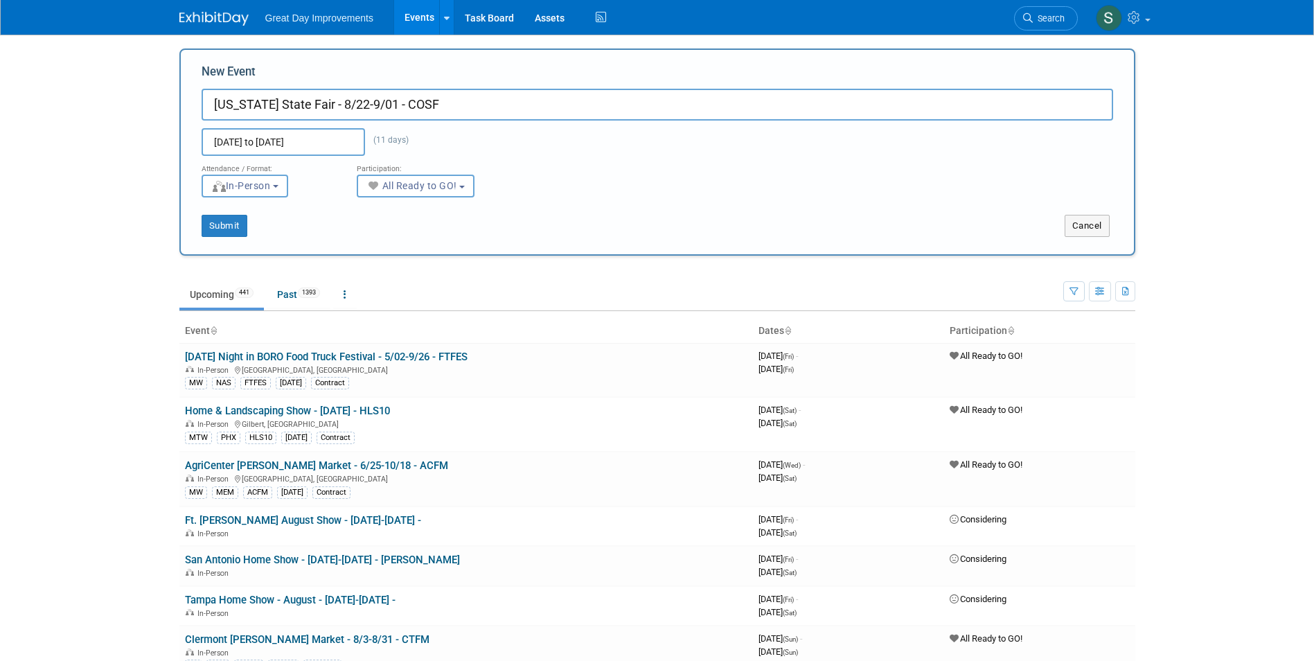
drag, startPoint x: 188, startPoint y: 220, endPoint x: 197, endPoint y: 224, distance: 9.3
click at [191, 220] on div "Submit" at bounding box center [379, 226] width 397 height 22
click at [217, 222] on button "Submit" at bounding box center [225, 226] width 46 height 22
type input "[US_STATE] State Fair - 8/22-9/01 - COSF"
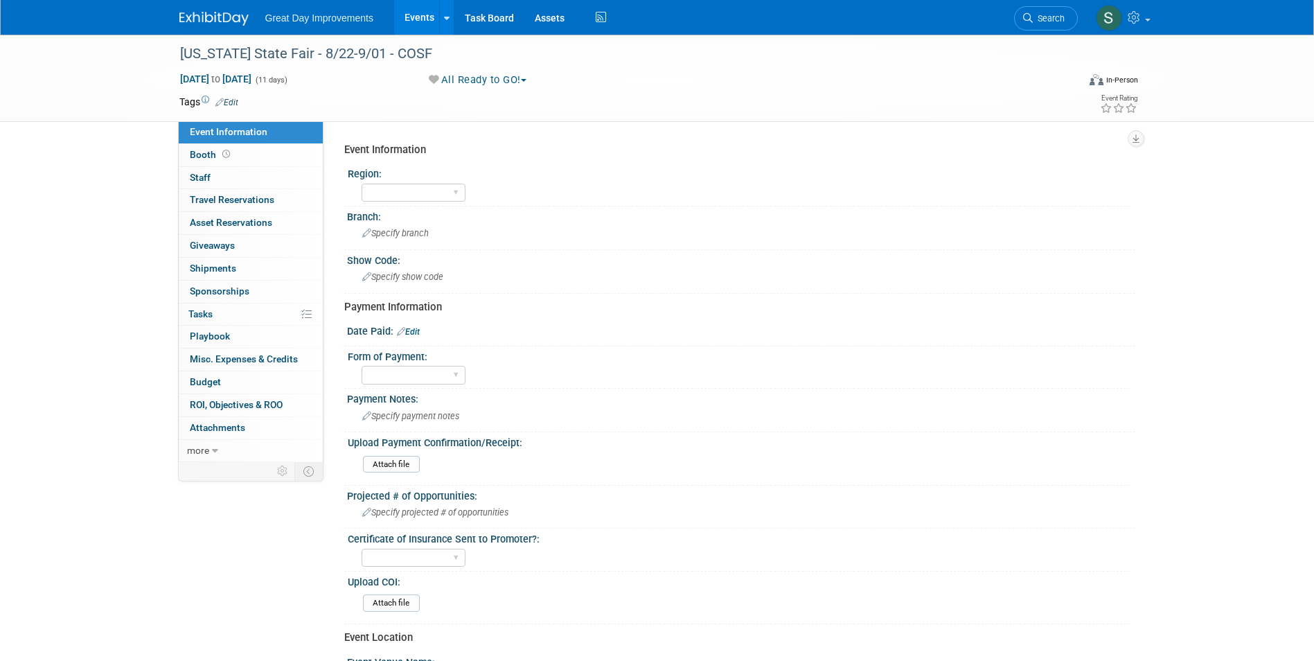
click at [236, 102] on link "Edit" at bounding box center [226, 103] width 23 height 10
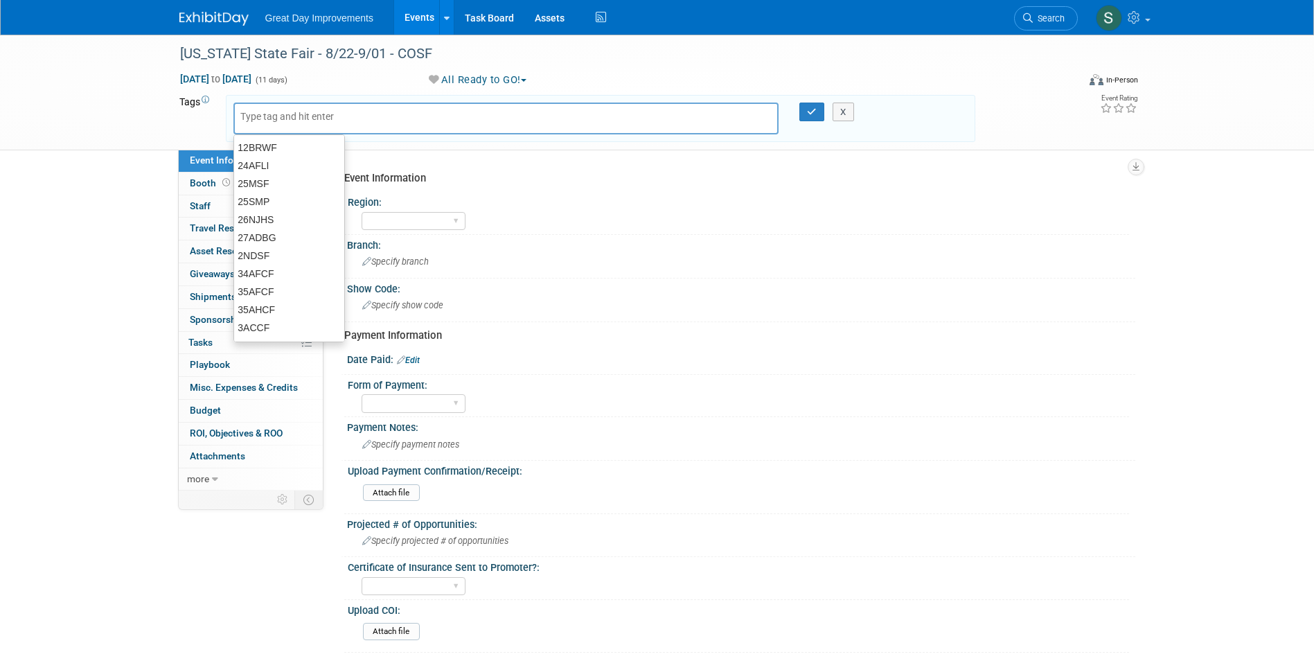
click at [303, 118] on input "text" at bounding box center [295, 116] width 111 height 14
type input "MTW"
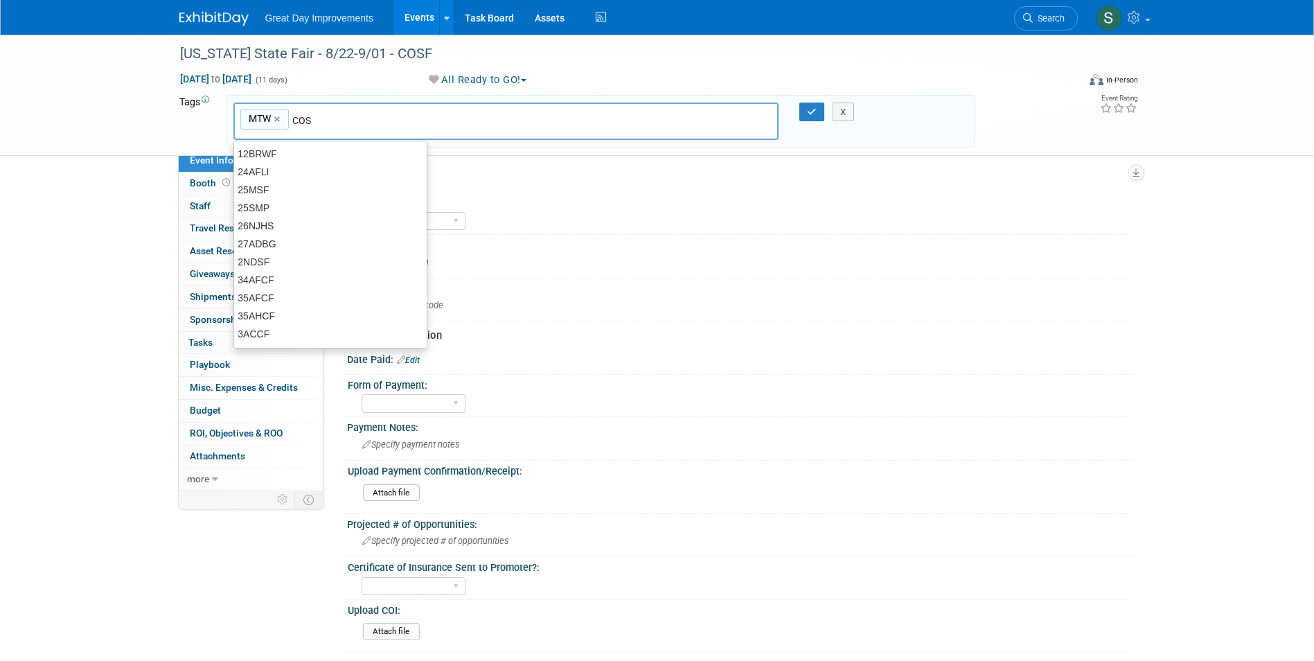
type input "COS"
type input "MTW, COS"
type input "COSF"
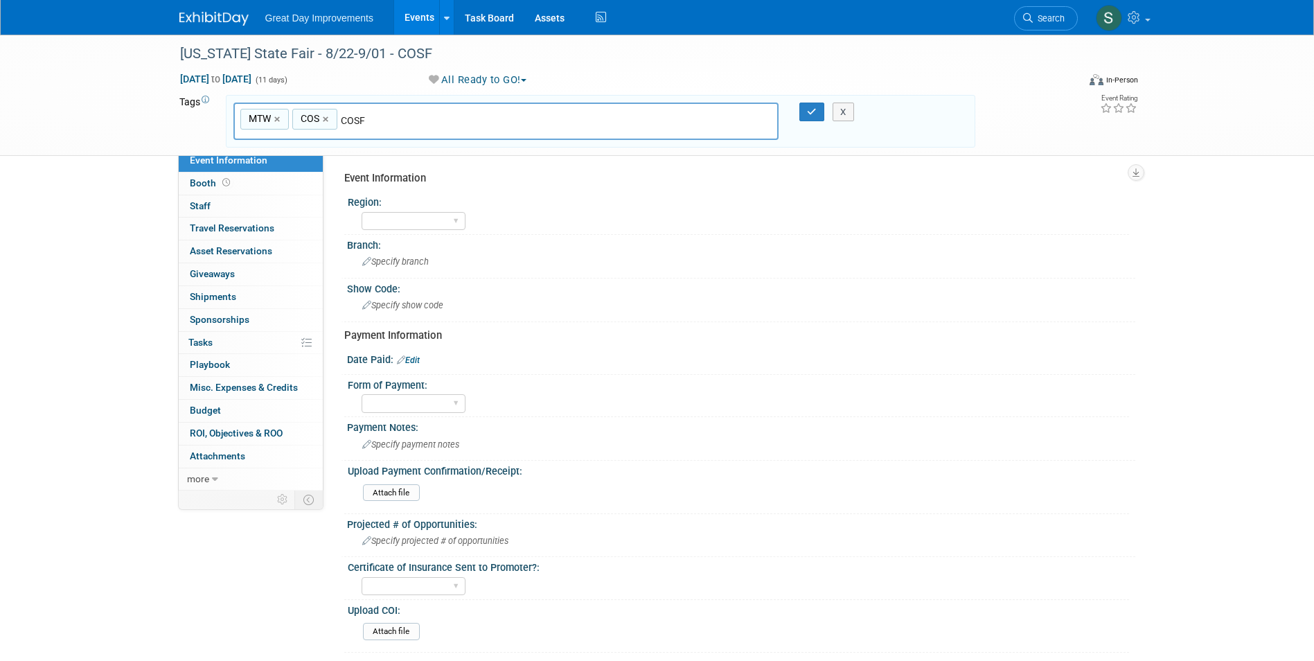
type input "MTW, COS, COSF"
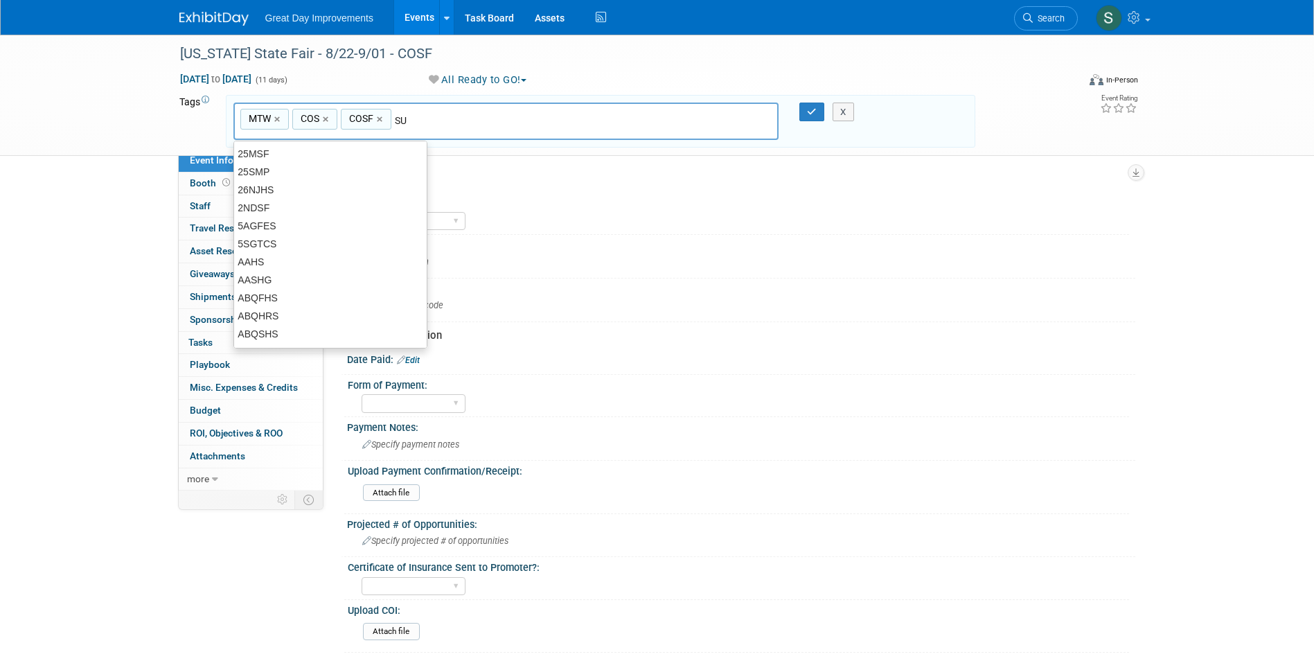
type input "S"
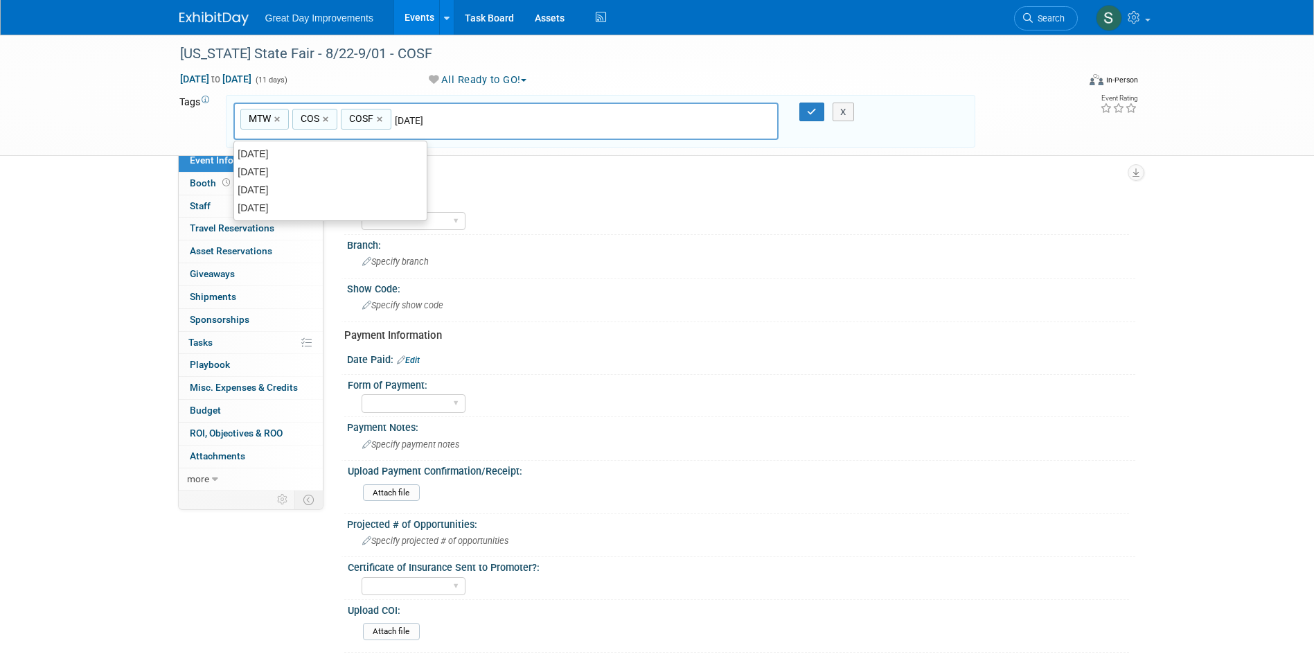
type input "[DATE]"
type input "MTW, COS, COSF, [DATE]"
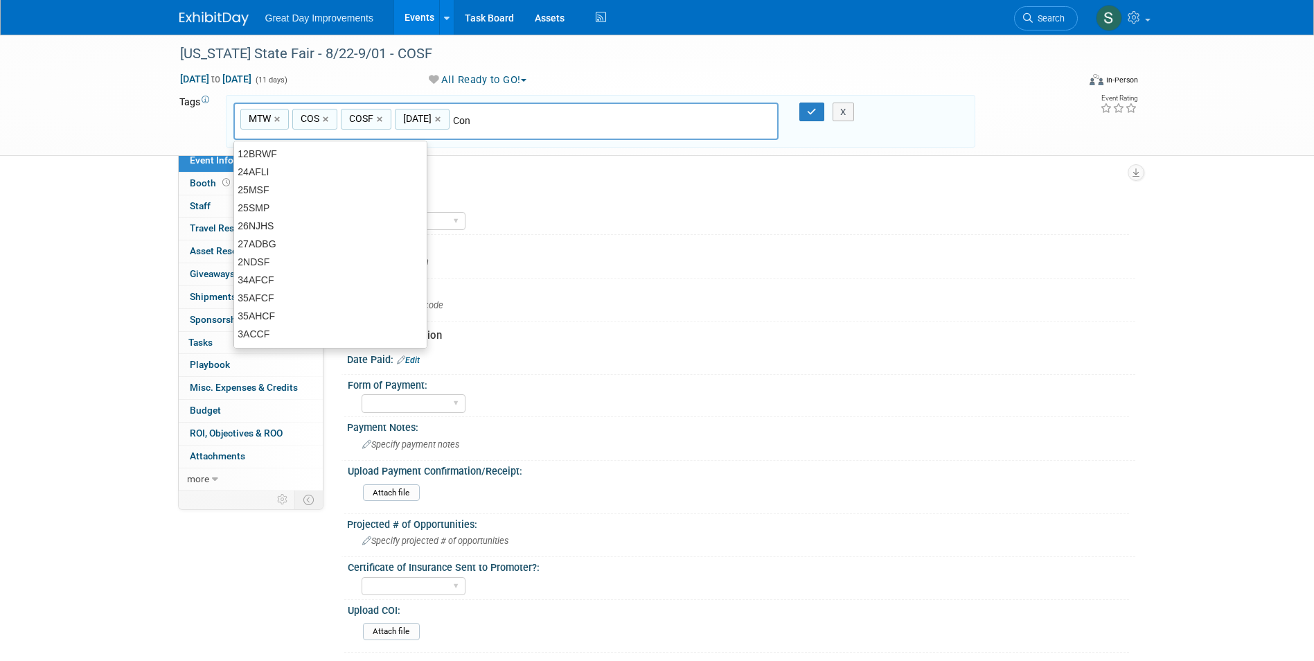
type input "Cont"
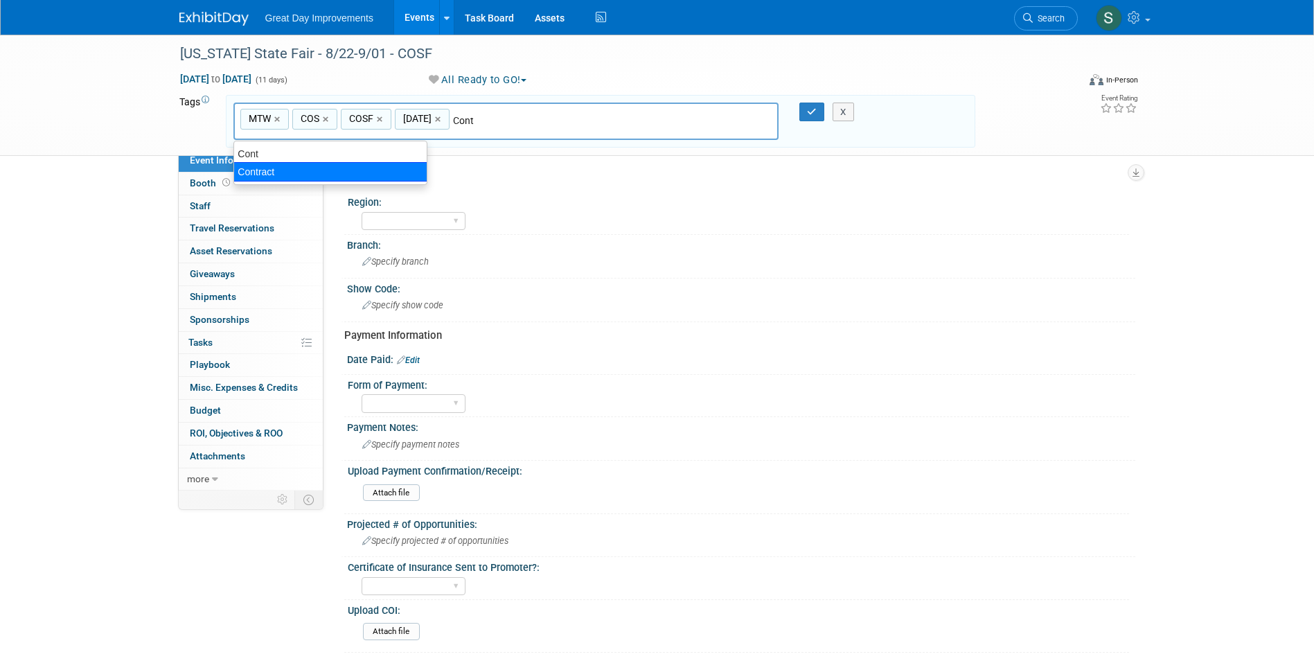
click at [286, 175] on div "Contract" at bounding box center [330, 171] width 194 height 19
type input "MTW, COS, COSF, [DATE], Contract"
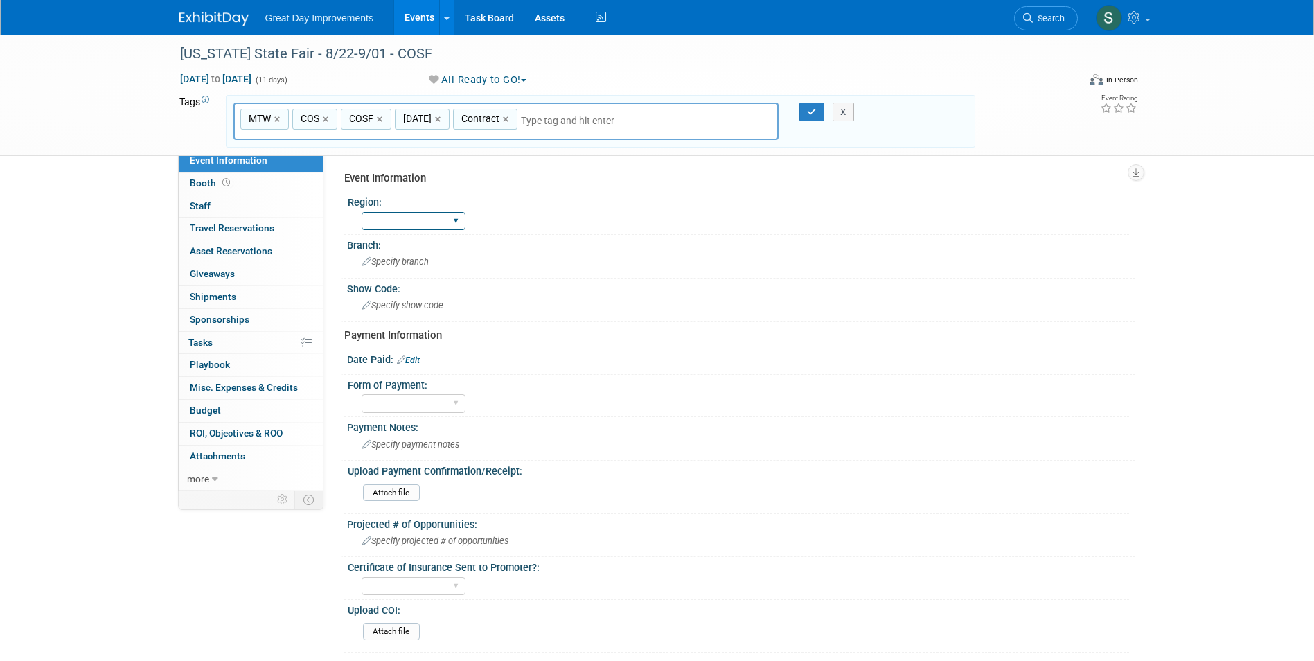
click at [421, 219] on select "GC MA MW MTW NE NEW OV PL PNW SA SE SC UMW FL" at bounding box center [414, 221] width 104 height 19
select select "MTW"
click at [362, 212] on select "GC MA MW MTW NE NEW OV PL PNW SA SE SC UMW FL" at bounding box center [414, 221] width 104 height 19
click at [407, 267] on div "Specify branch" at bounding box center [742, 261] width 768 height 21
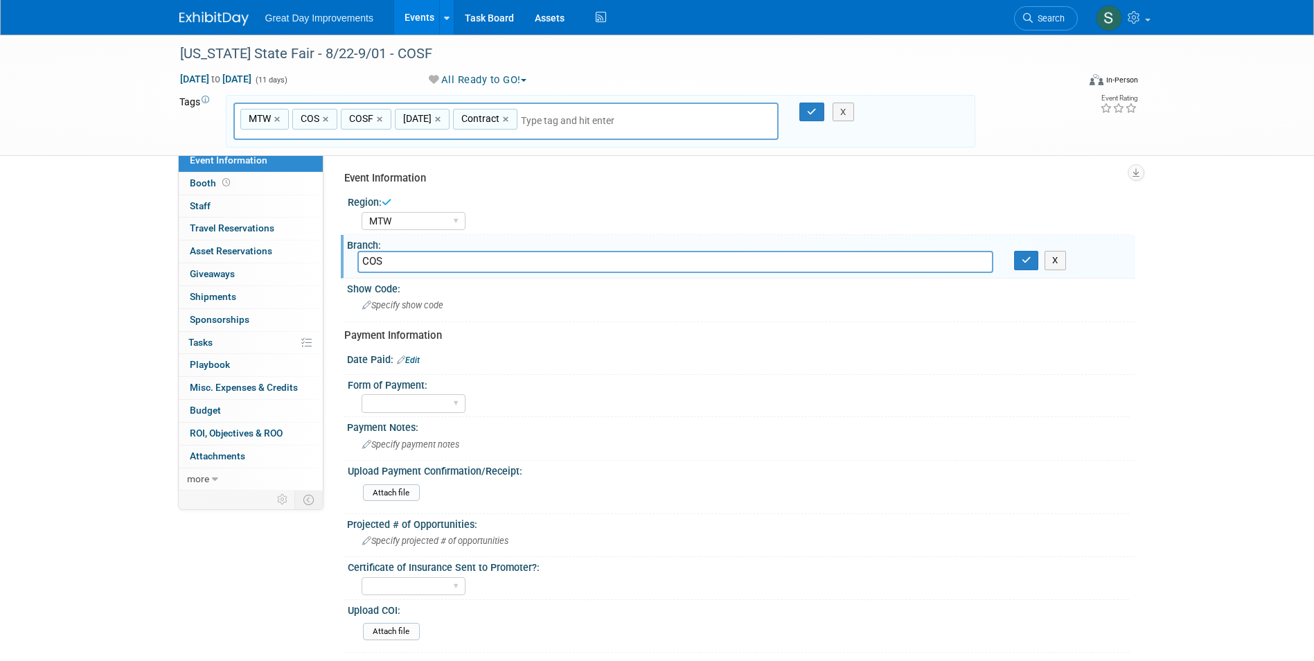
type input "COS"
drag, startPoint x: 812, startPoint y: 112, endPoint x: 935, endPoint y: 191, distance: 145.5
click at [812, 113] on icon "button" at bounding box center [812, 111] width 10 height 9
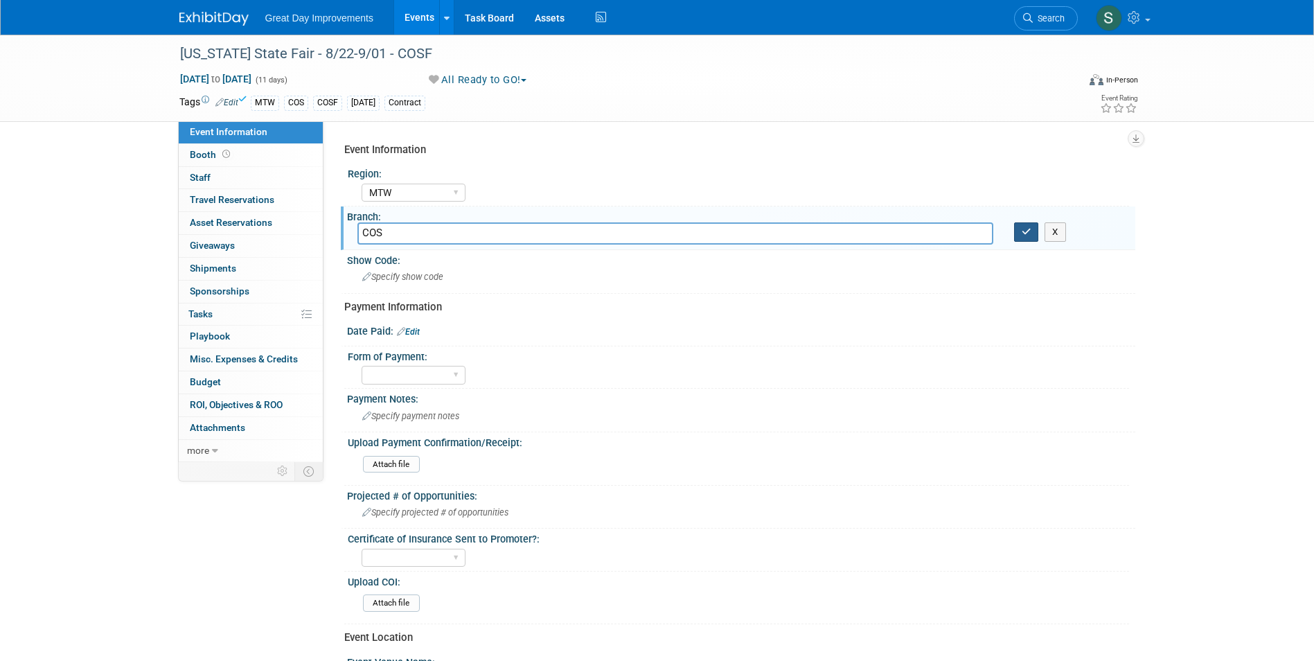
click at [1022, 232] on icon "button" at bounding box center [1027, 231] width 10 height 9
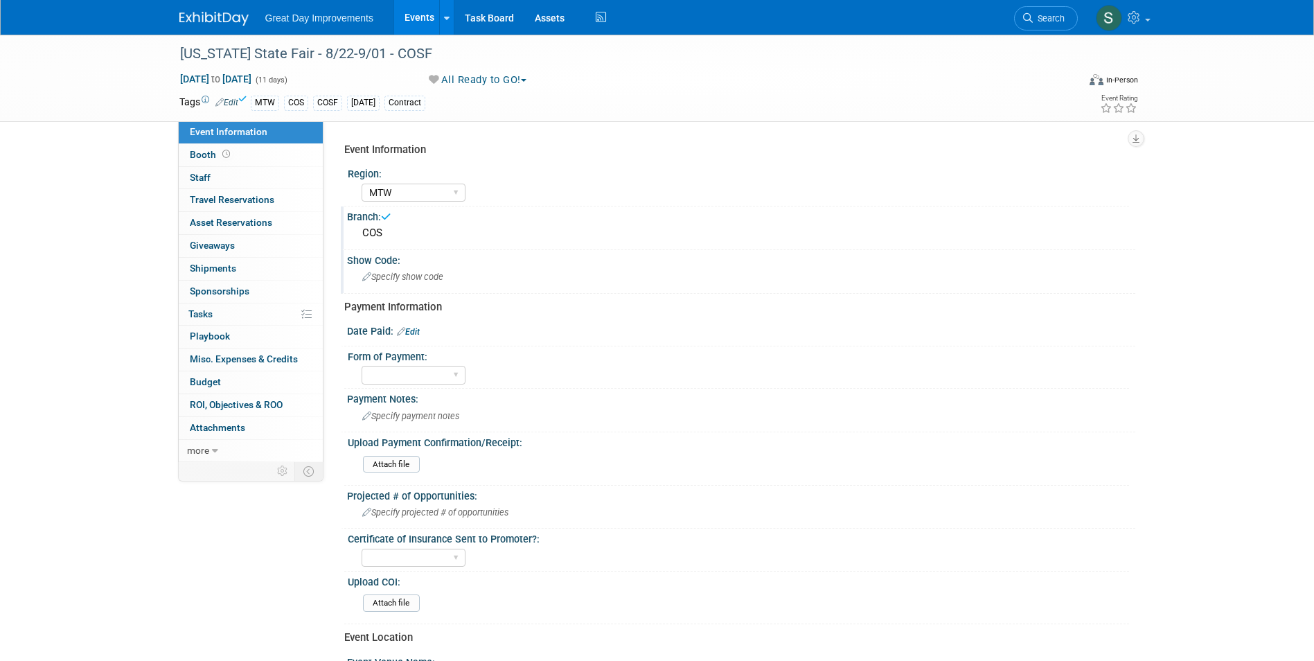
click at [396, 280] on span "Specify show code" at bounding box center [402, 277] width 81 height 10
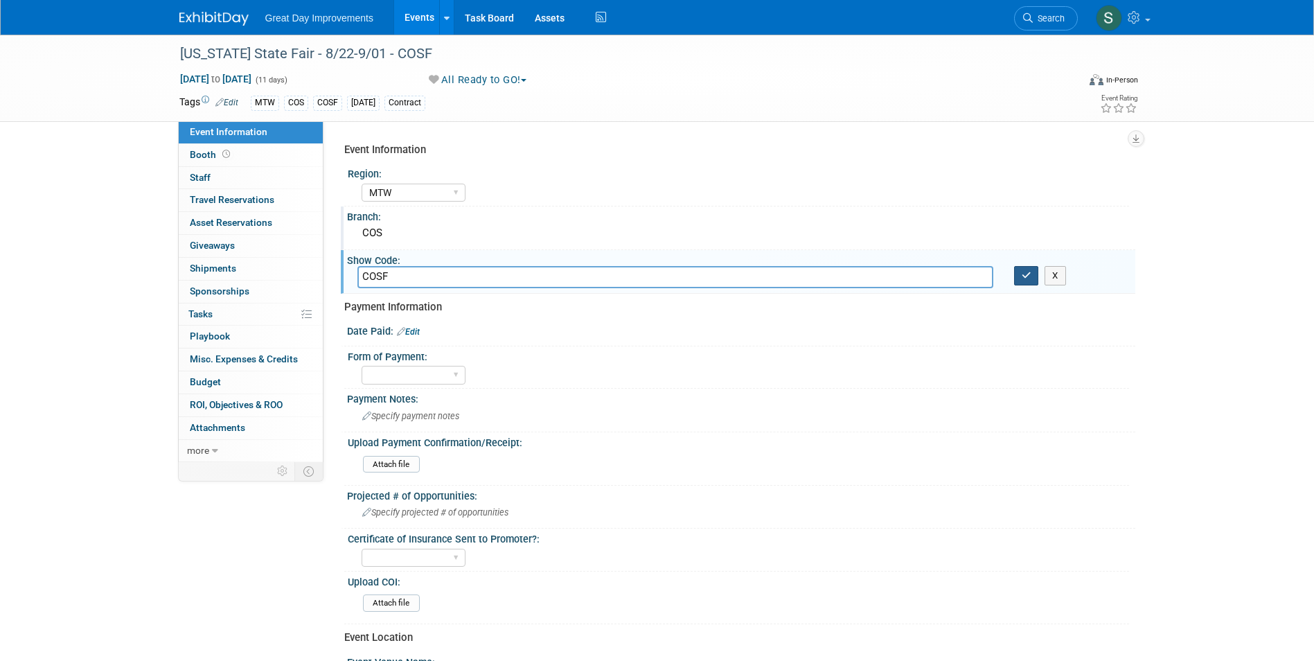
type input "COSF"
click at [1020, 273] on button "button" at bounding box center [1026, 275] width 25 height 19
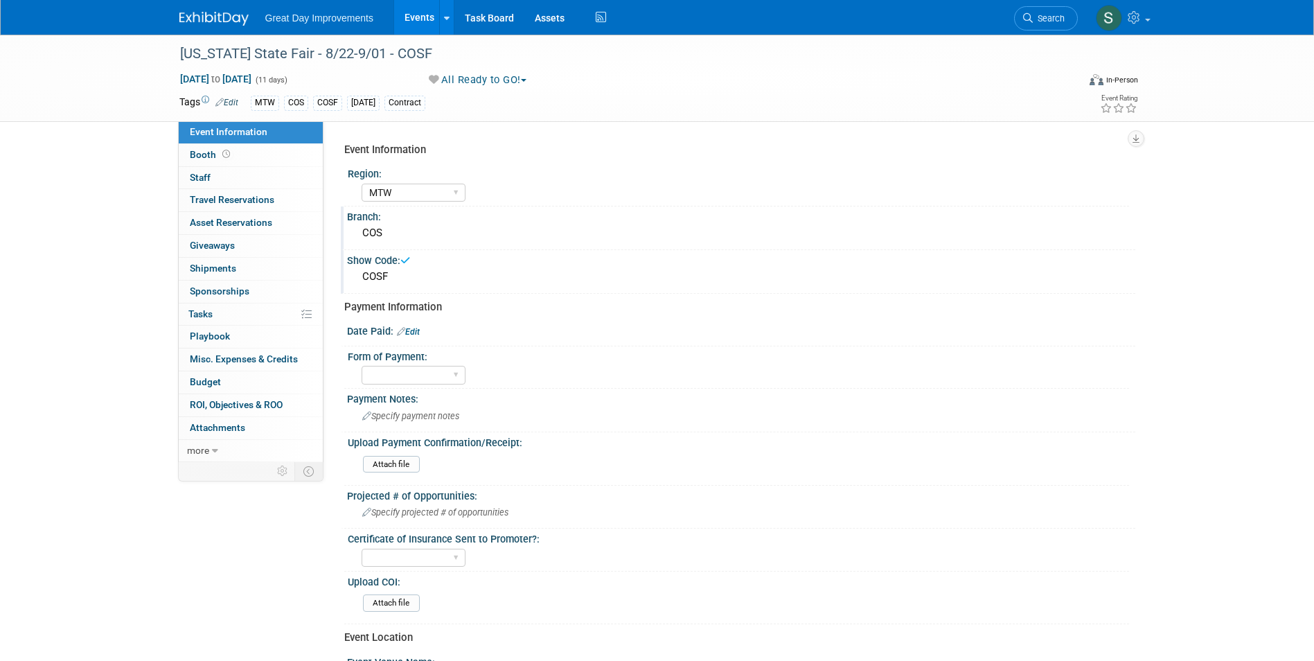
click at [414, 329] on link "Edit" at bounding box center [408, 332] width 23 height 10
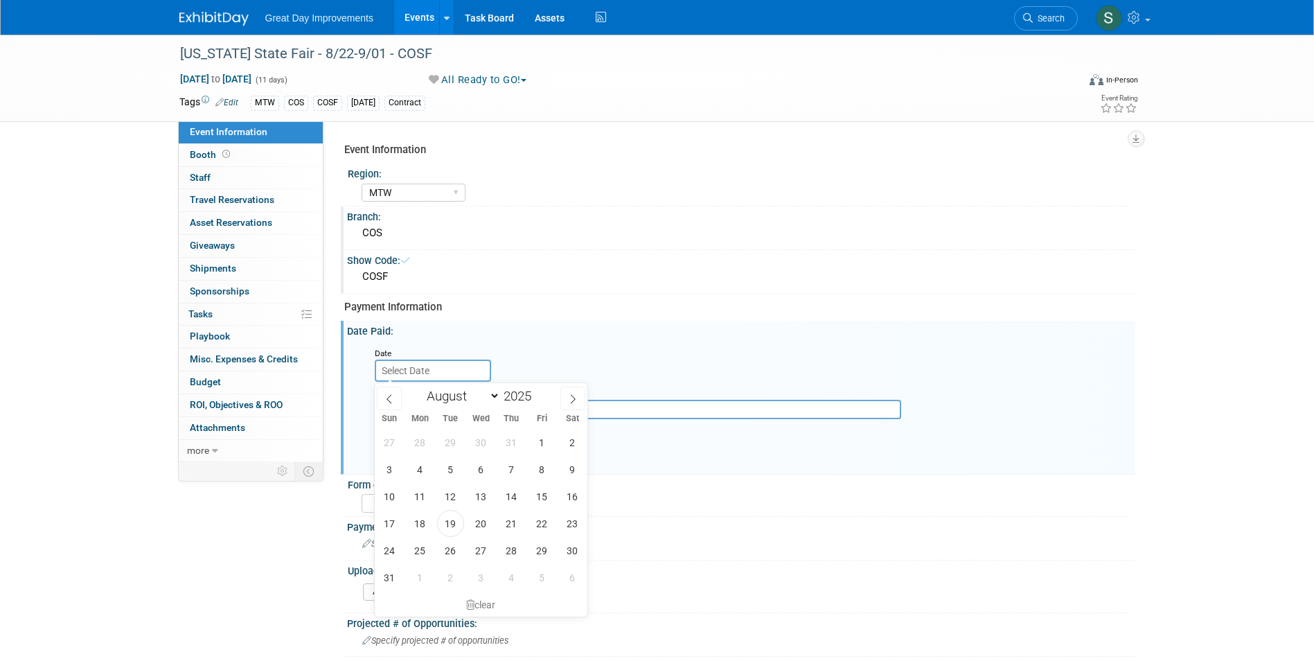
click at [420, 372] on input "text" at bounding box center [433, 371] width 116 height 22
click at [390, 394] on icon at bounding box center [390, 399] width 10 height 10
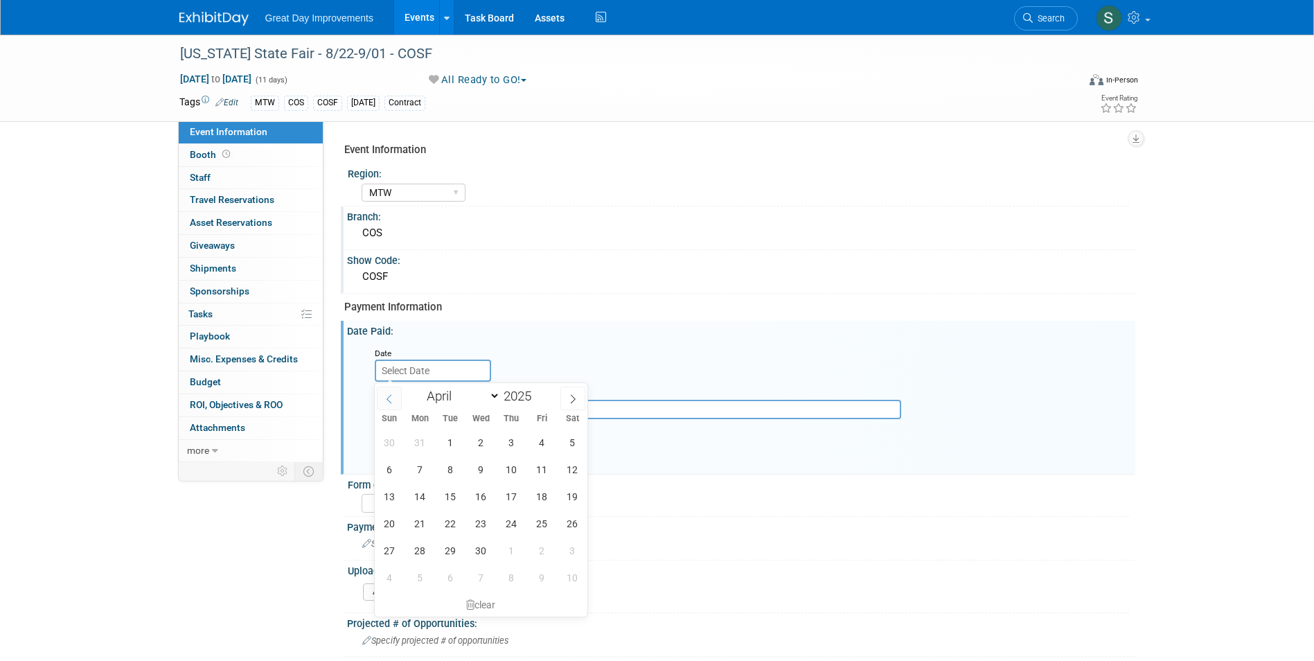
click at [390, 394] on icon at bounding box center [390, 399] width 10 height 10
click at [574, 394] on icon at bounding box center [573, 399] width 10 height 10
select select "1"
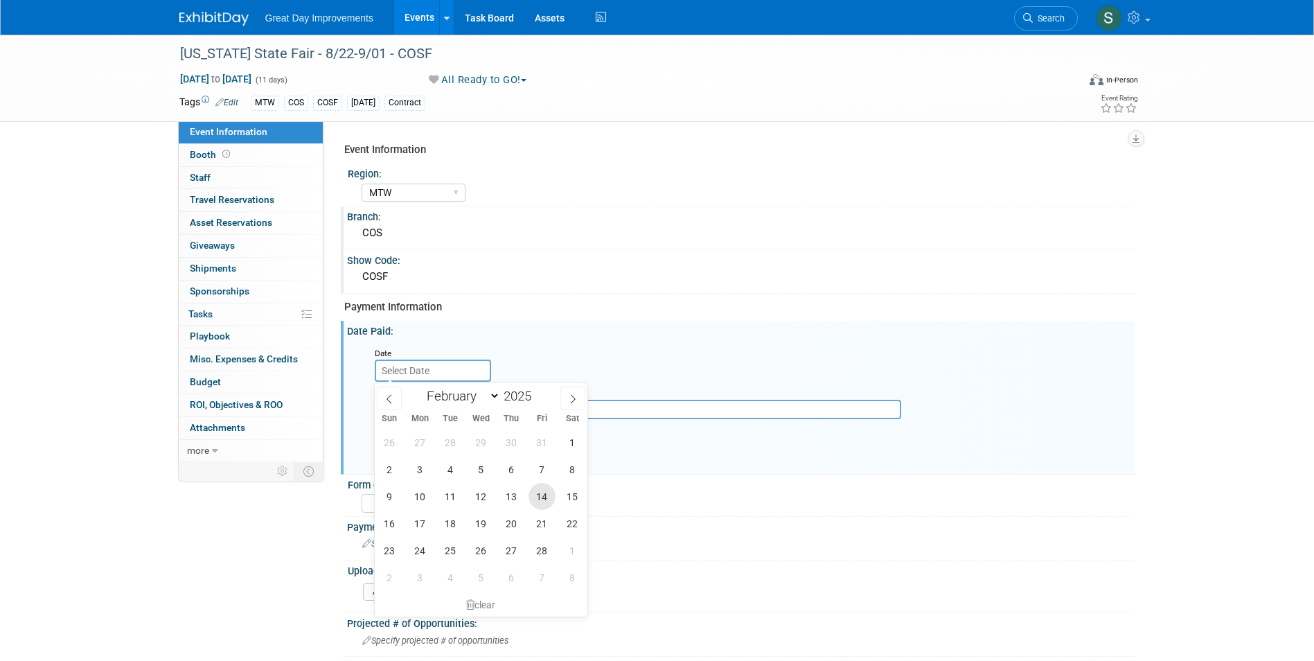
click at [543, 495] on span "14" at bounding box center [542, 496] width 27 height 27
type input "[DATE]"
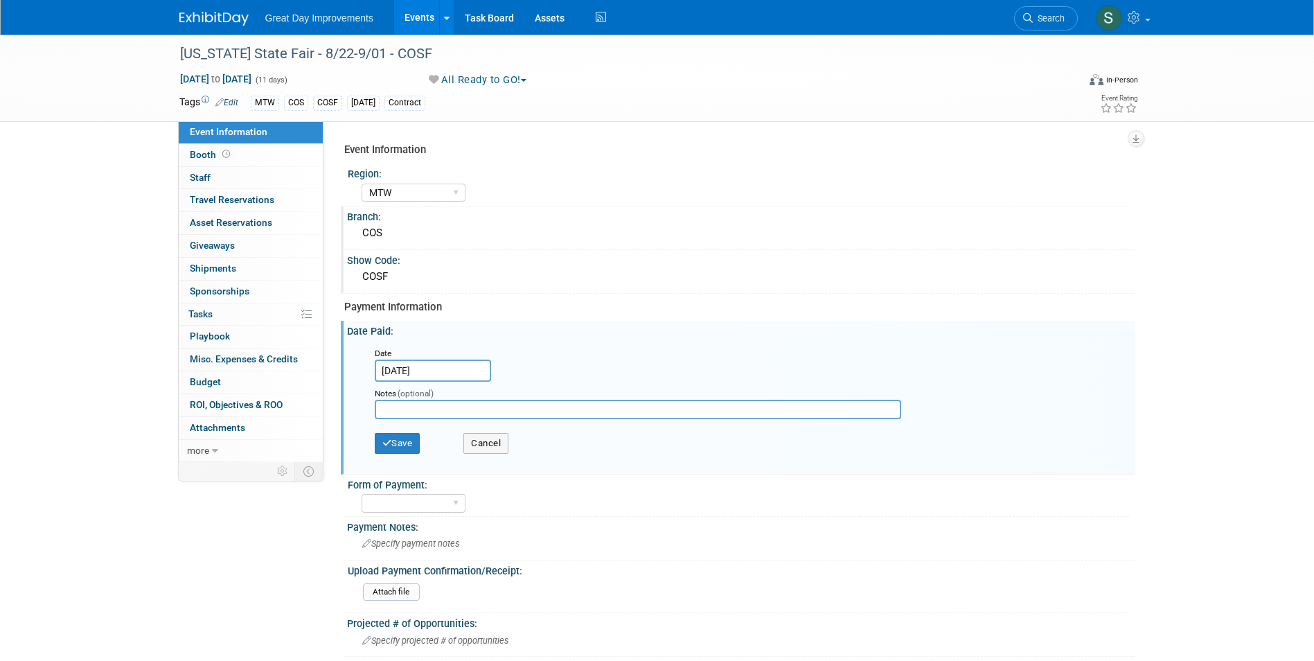
drag, startPoint x: 791, startPoint y: 297, endPoint x: 770, endPoint y: 297, distance: 20.1
click at [790, 297] on div "Event Information Region: GC MA MW MTW NE NEW OV PL PNW SA SE SC UMW FL Branch:…" at bounding box center [734, 607] width 781 height 942
click at [400, 444] on button "Save" at bounding box center [398, 443] width 46 height 21
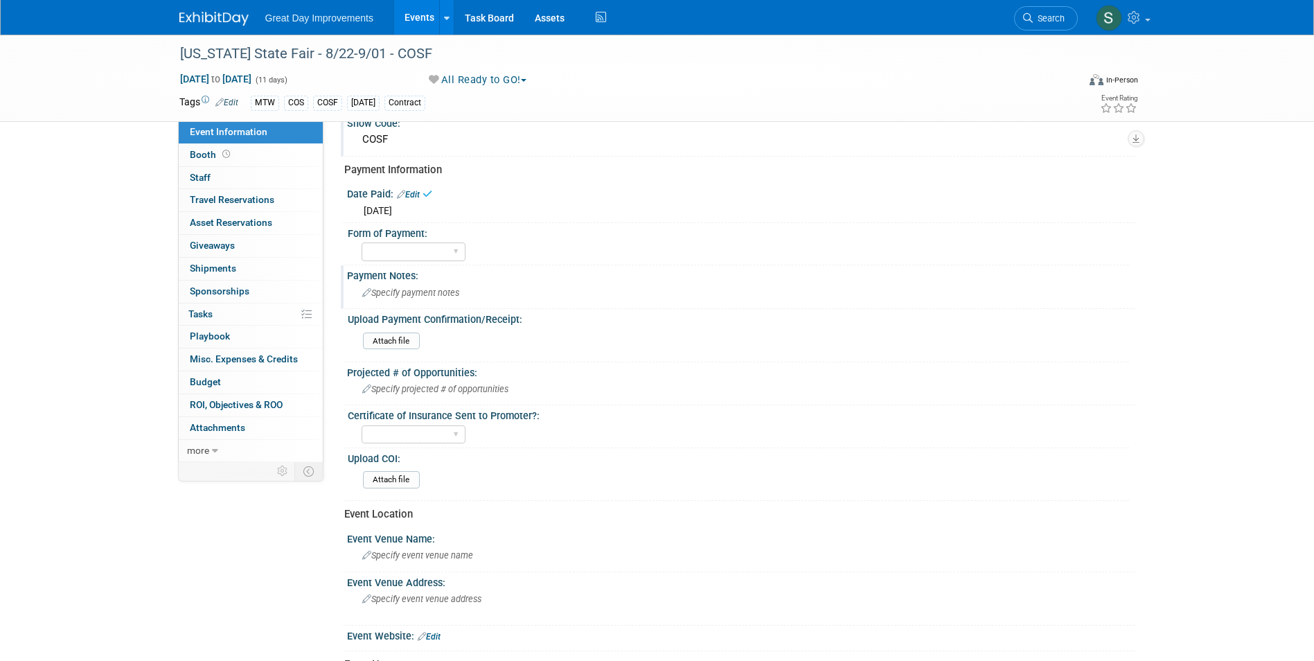
scroll to position [139, 0]
click at [399, 261] on div "Paid via CC Check Requested Pay at the Gate Other" at bounding box center [414, 251] width 104 height 26
click at [399, 252] on select "Paid via CC Check Requested Pay at the Gate Other" at bounding box center [414, 250] width 104 height 19
click at [362, 241] on select "Paid via CC Check Requested Pay at the Gate Other" at bounding box center [414, 250] width 104 height 19
click at [394, 247] on select "Paid via CC Check Requested Pay at the Gate Other" at bounding box center [414, 250] width 104 height 19
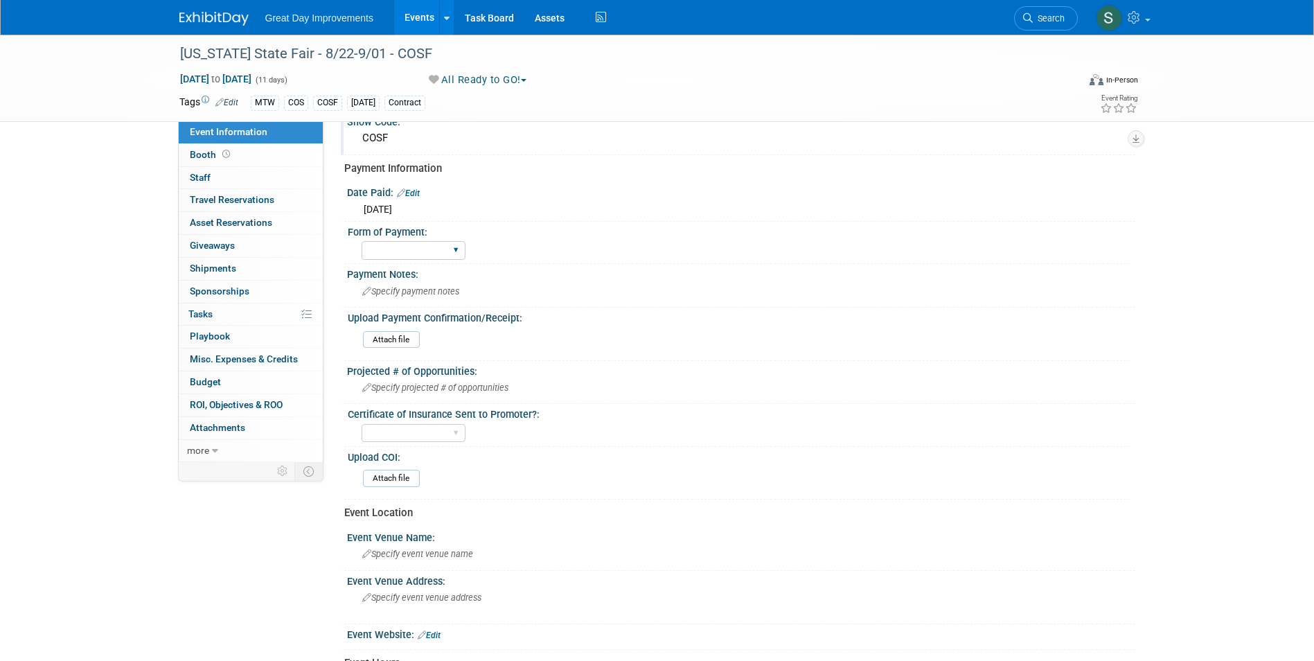
select select "Paid via CC"
click at [362, 241] on select "Paid via CC Check Requested Pay at the Gate Other" at bounding box center [414, 250] width 104 height 19
click at [495, 332] on div "Attach file" at bounding box center [743, 342] width 761 height 22
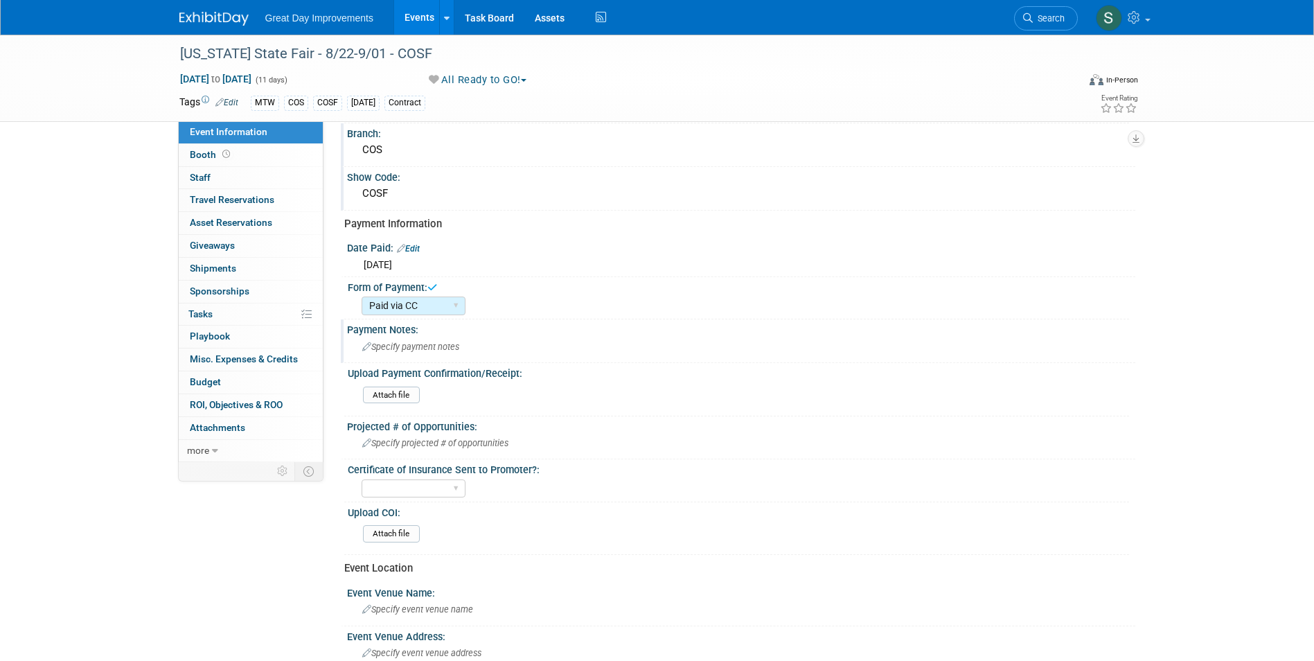
scroll to position [0, 0]
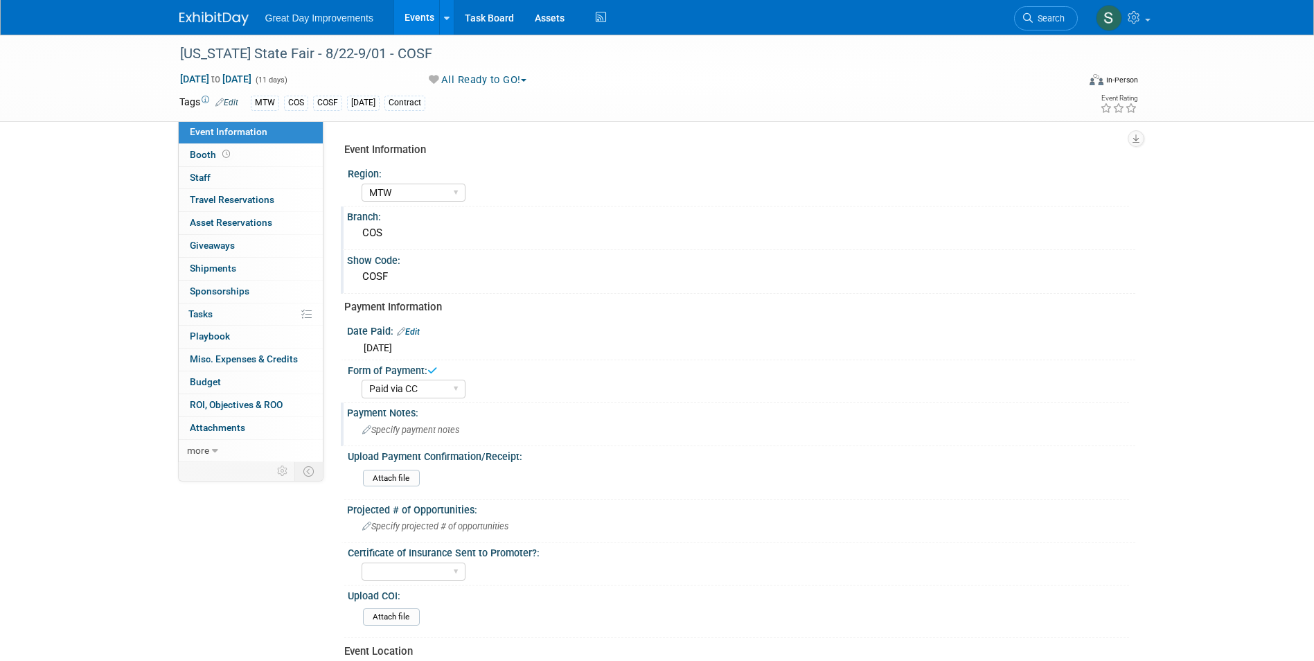
click at [464, 428] on div "Specify payment notes" at bounding box center [742, 429] width 768 height 21
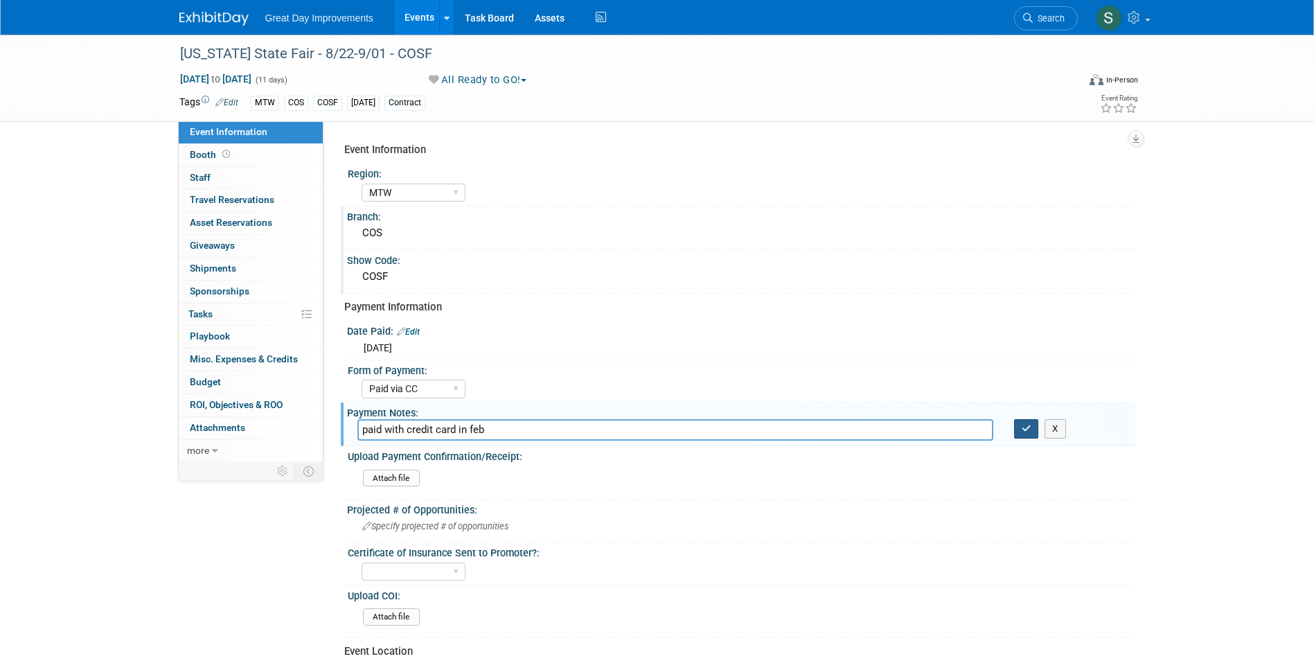
type input "paid with credit card in feb"
click at [1023, 421] on button "button" at bounding box center [1026, 428] width 25 height 19
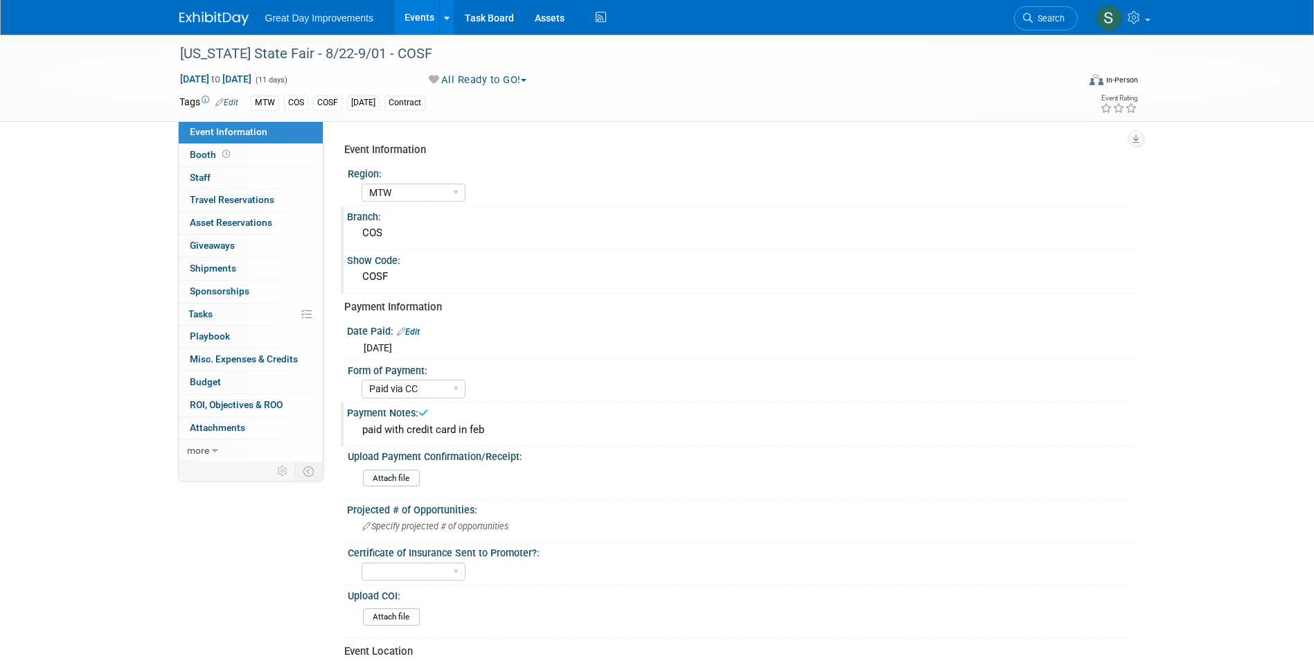
click at [206, 26] on div "Great Day Improvements Events Add Event Bulk Upload Events Shareable Event Boar…" at bounding box center [657, 17] width 956 height 35
click at [196, 8] on link at bounding box center [222, 11] width 86 height 11
